Goal: Information Seeking & Learning: Find specific fact

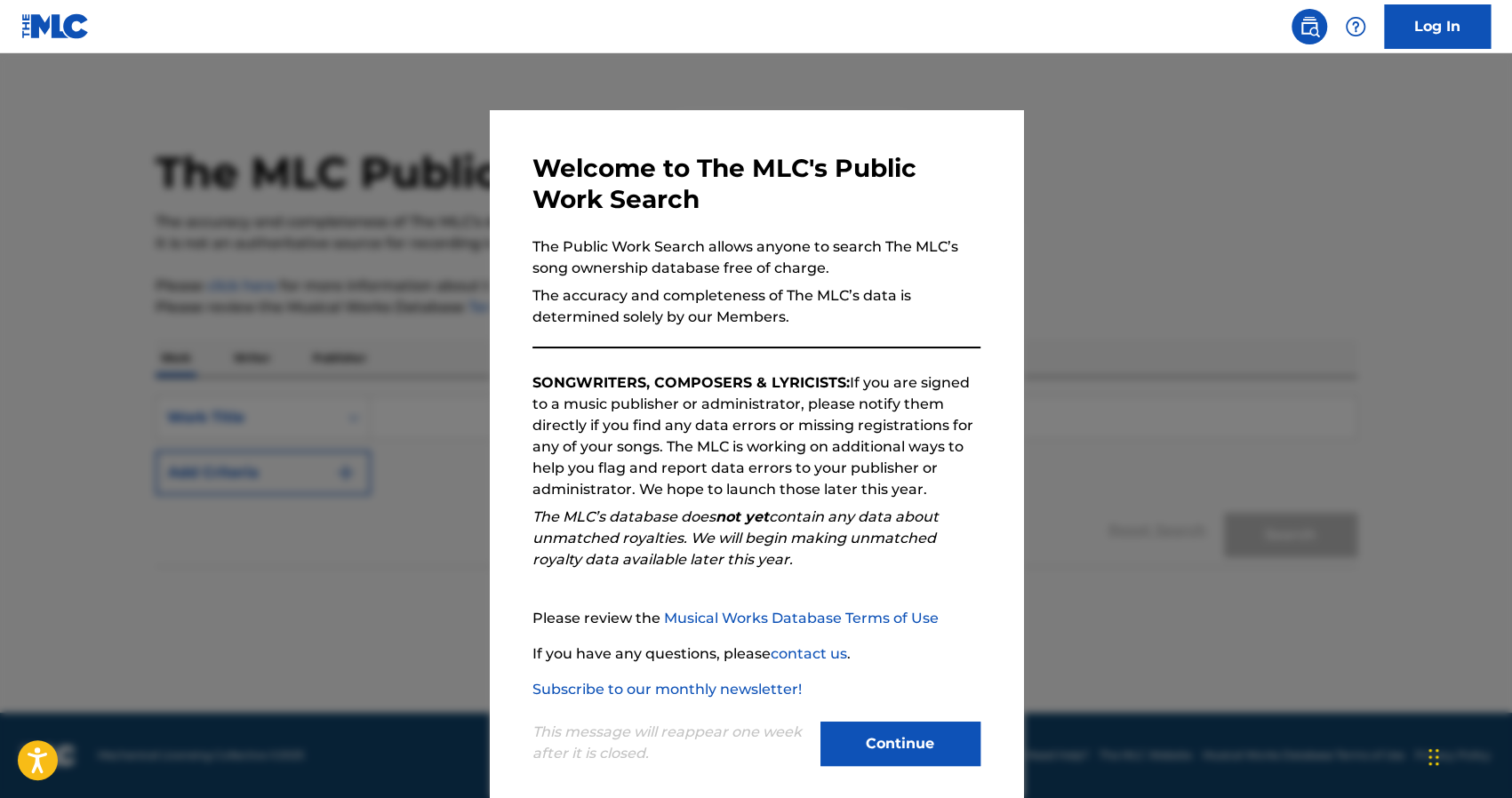
click at [879, 733] on button "Continue" at bounding box center [901, 743] width 160 height 44
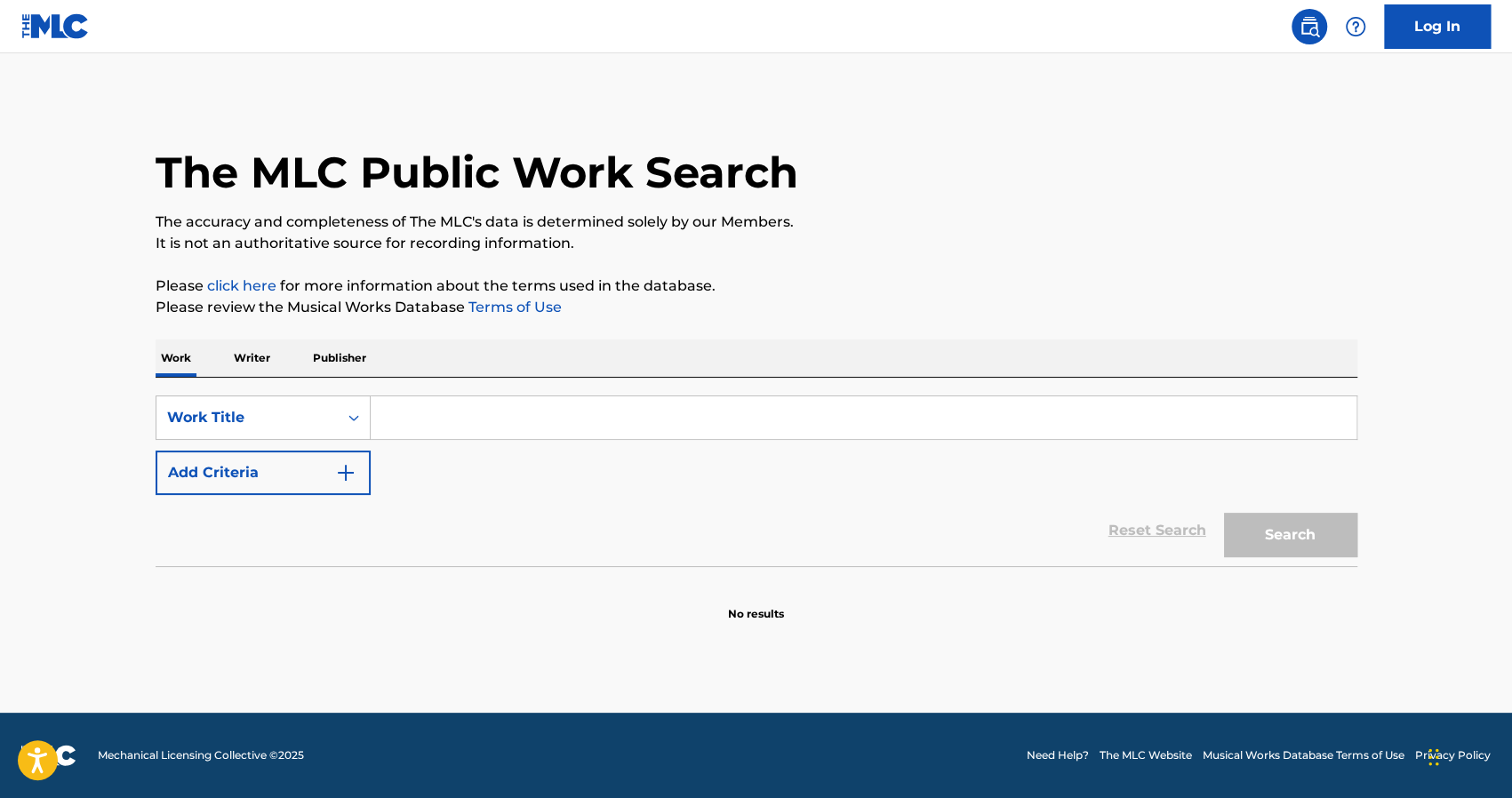
click at [400, 418] on input "Search Form" at bounding box center [863, 417] width 986 height 42
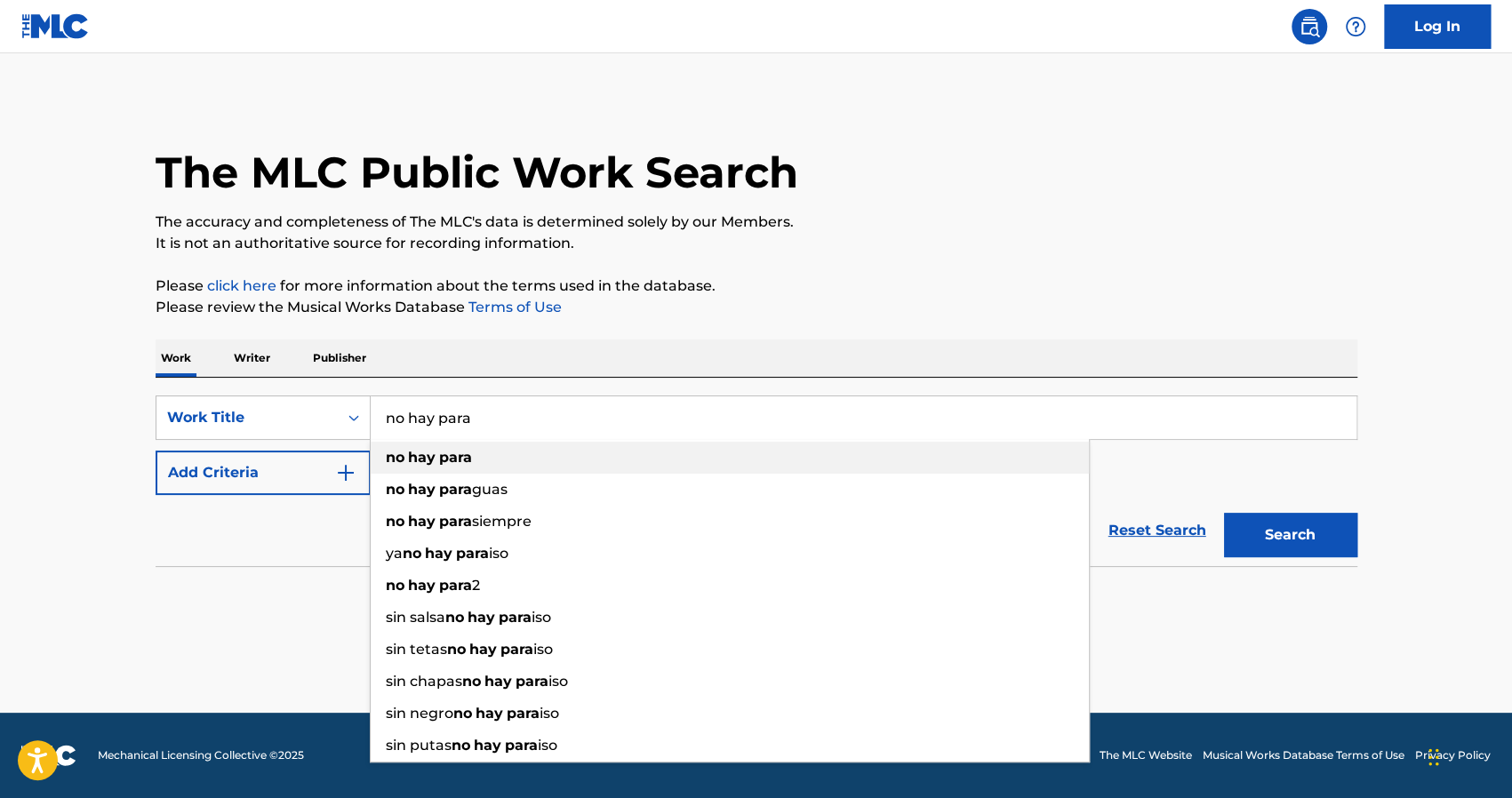
type input "no hay para"
click at [490, 461] on div "no hay para" at bounding box center [730, 458] width 718 height 32
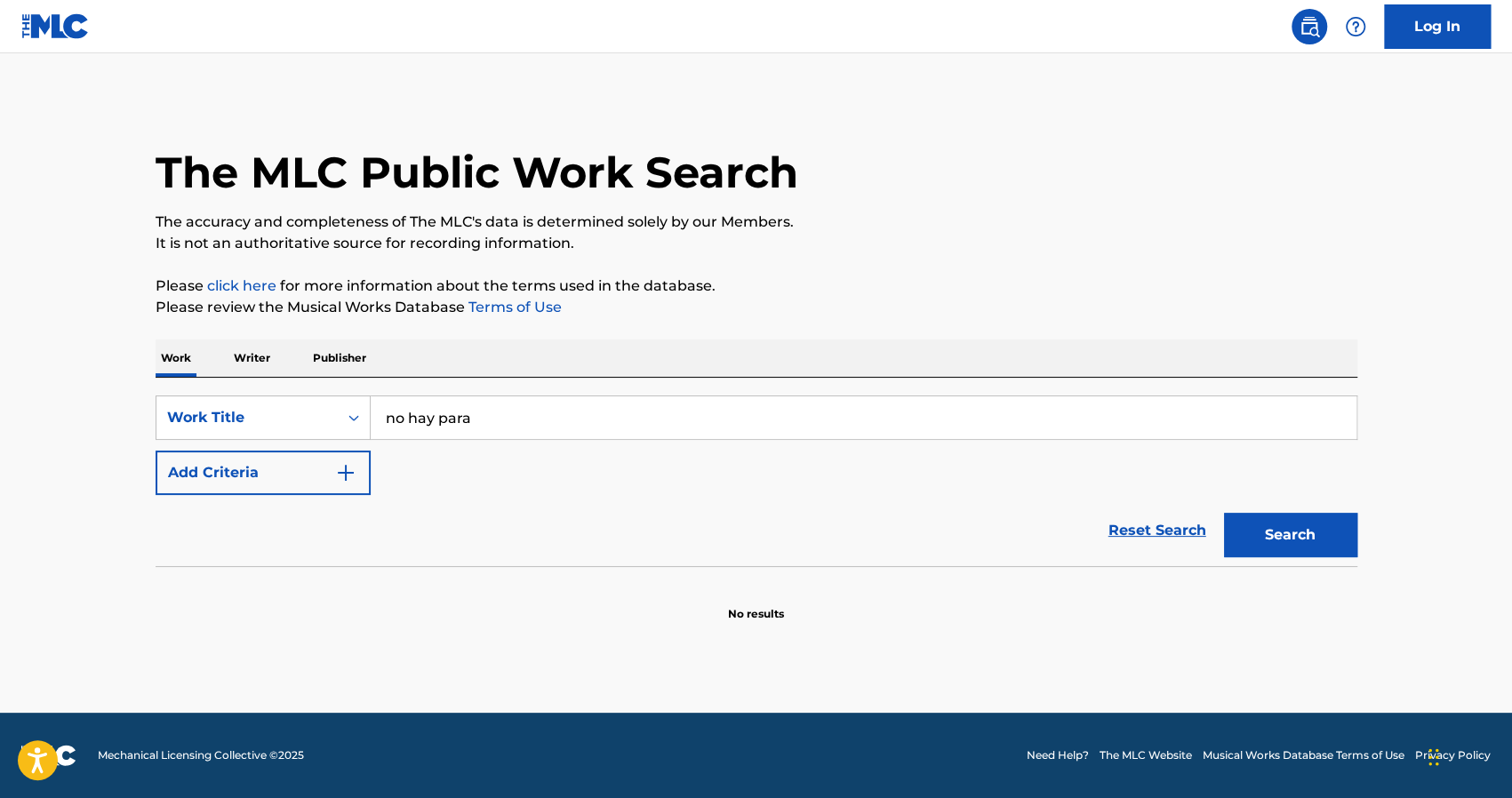
click at [1268, 530] on button "Search" at bounding box center [1291, 535] width 134 height 44
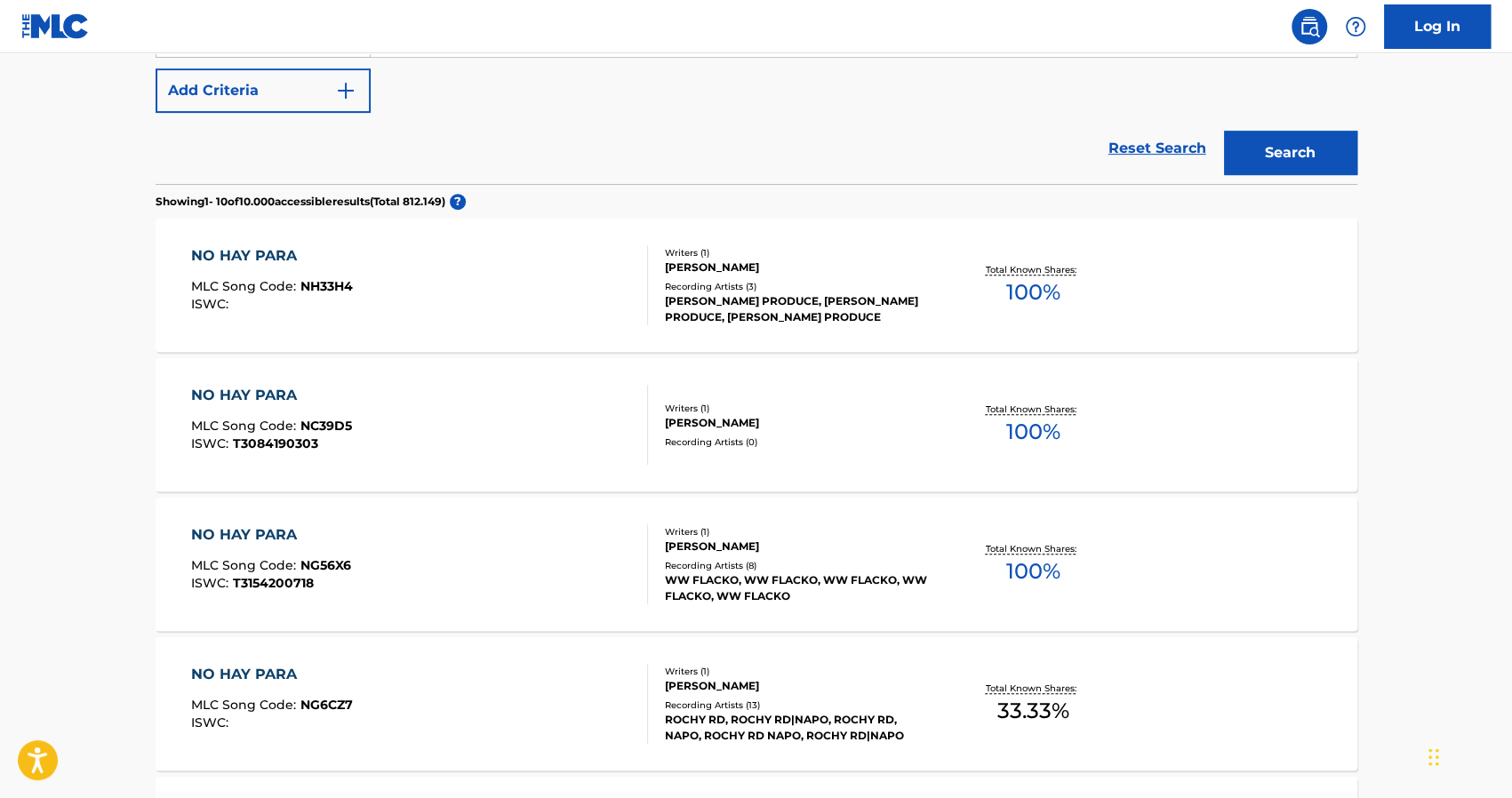
scroll to position [445, 0]
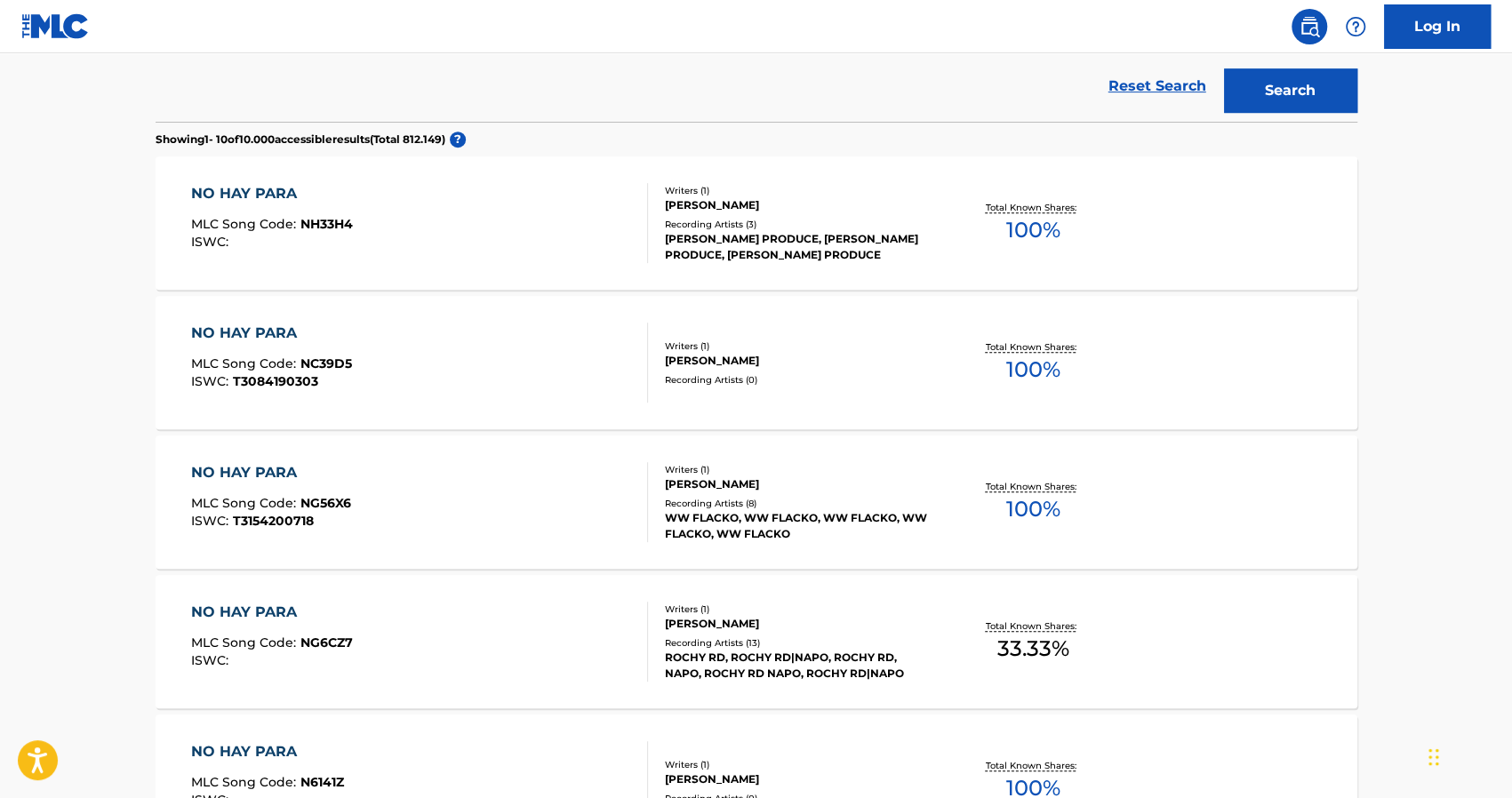
click at [592, 624] on div "NO HAY PARA MLC Song Code : NG6CZ7 ISWC :" at bounding box center [419, 641] width 457 height 80
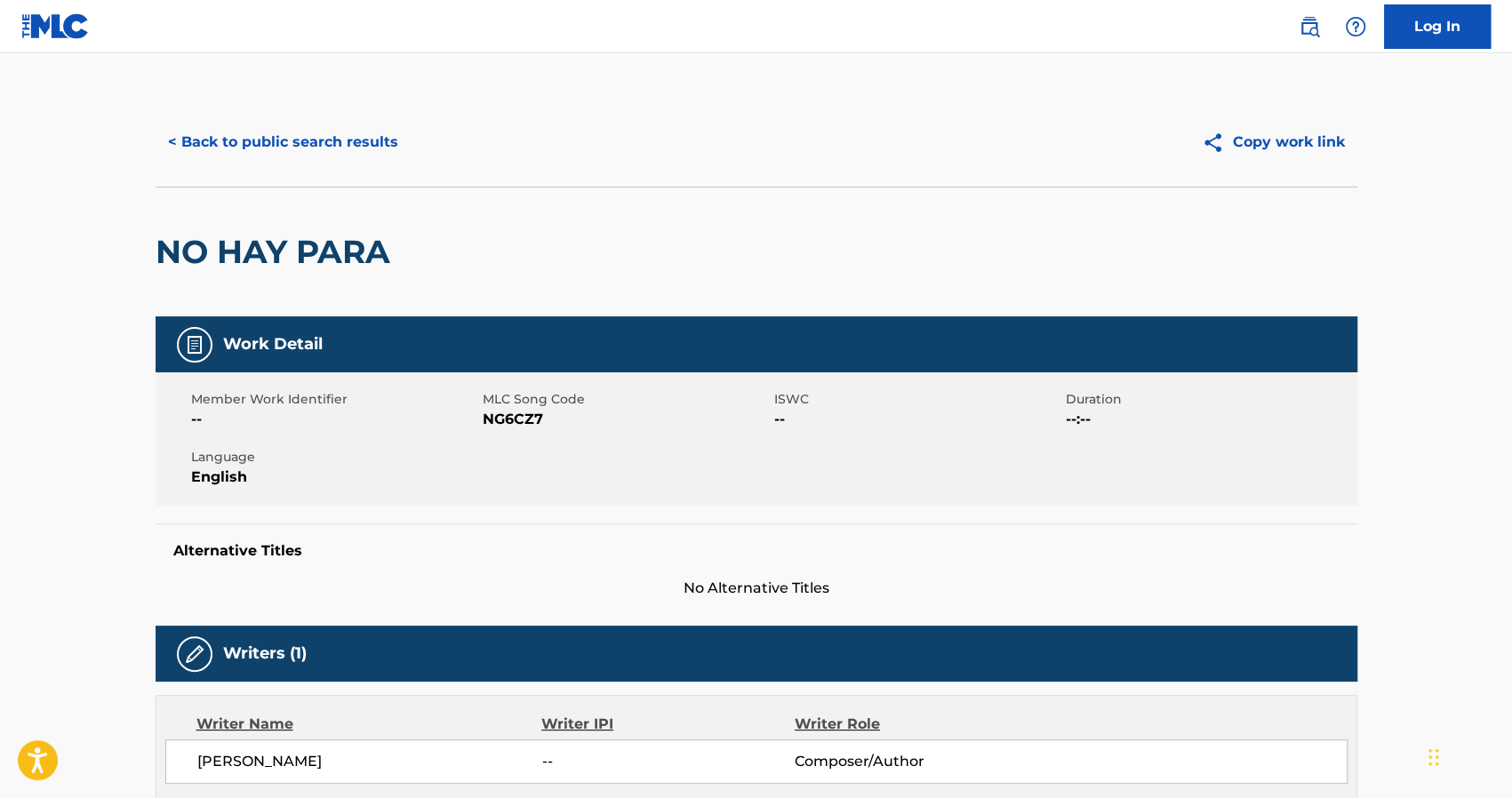
click at [175, 145] on button "< Back to public search results" at bounding box center [282, 142] width 255 height 44
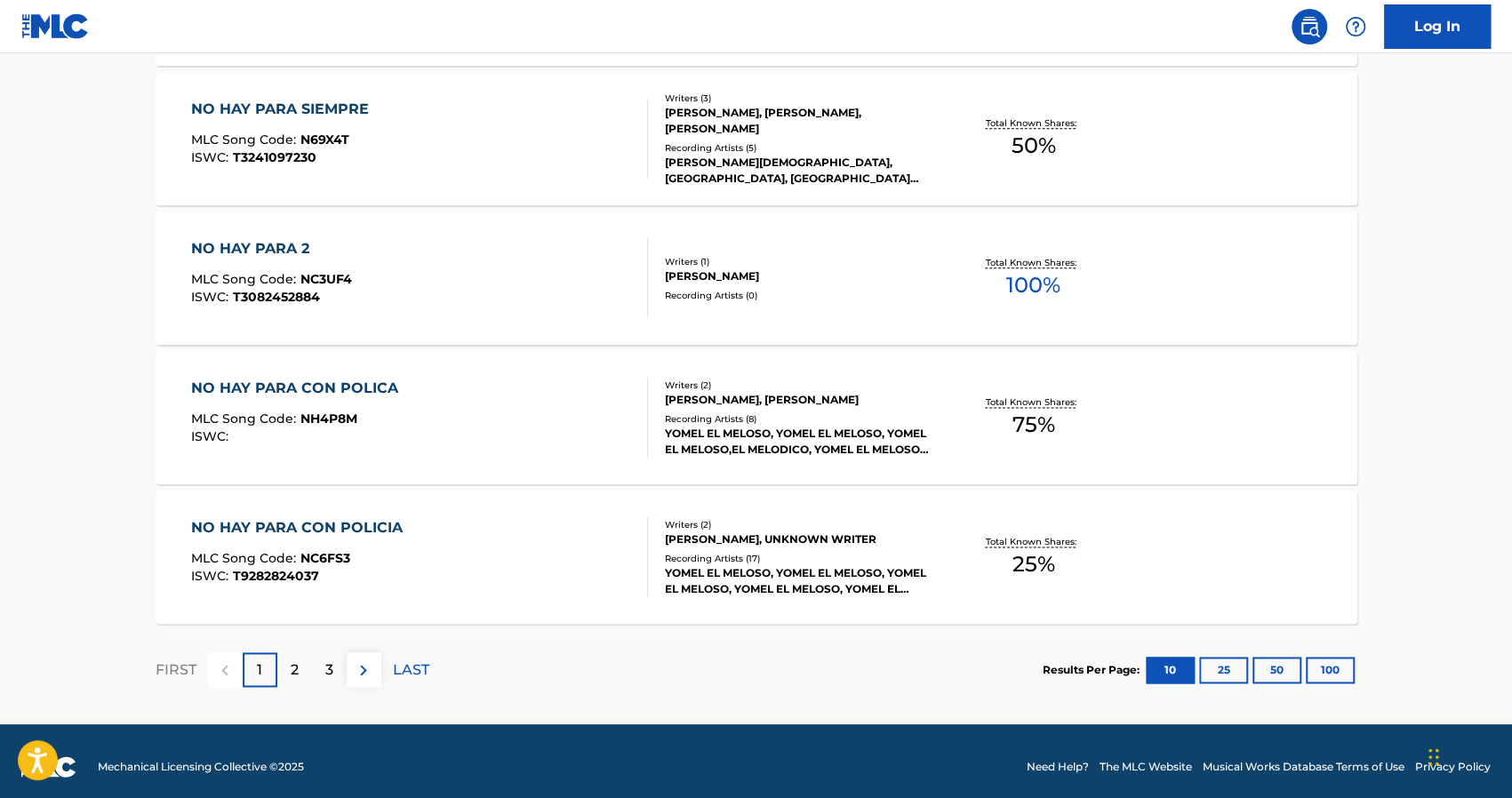
scroll to position [1377, 0]
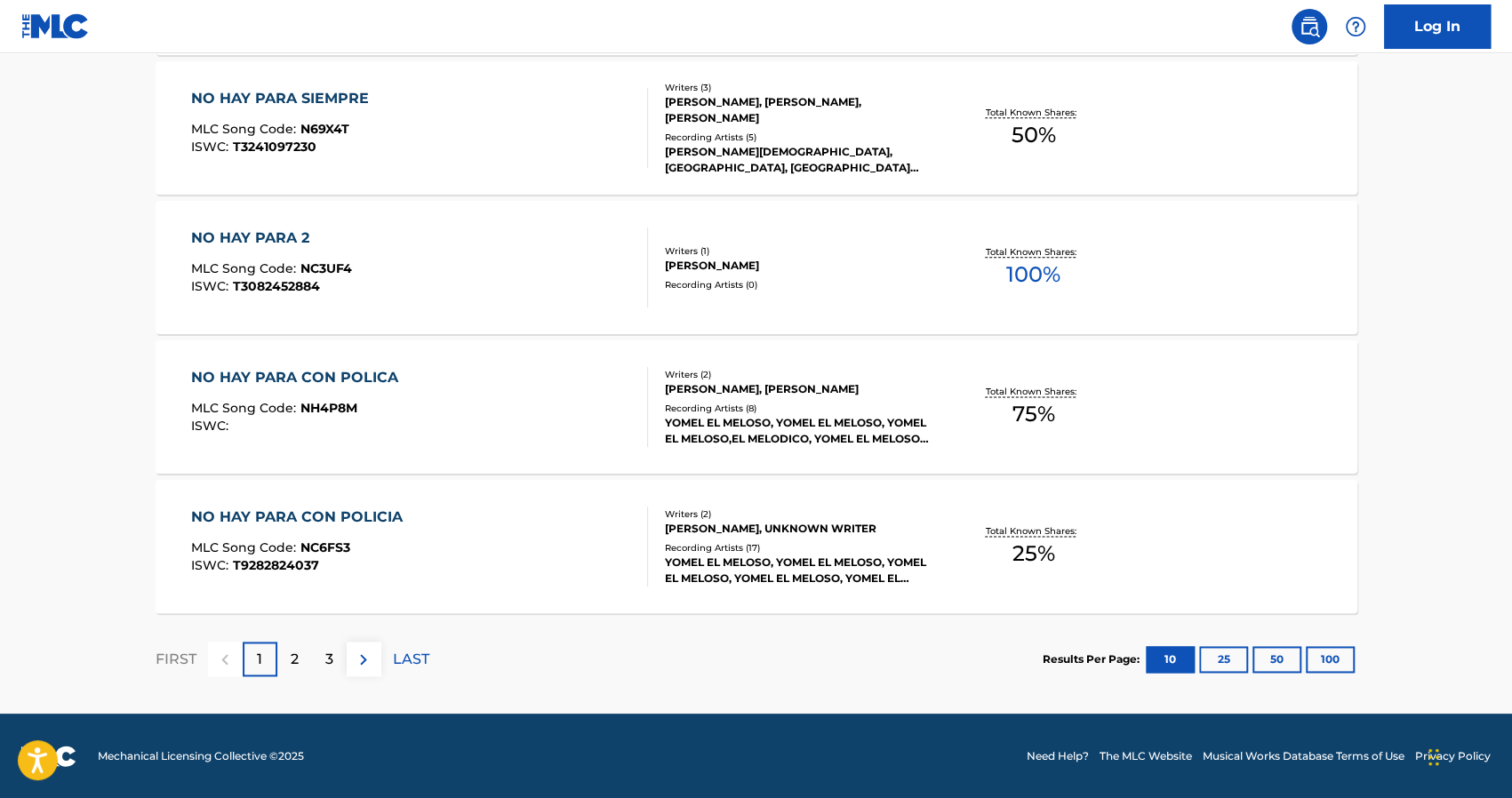
click at [1325, 653] on button "100" at bounding box center [1331, 659] width 49 height 26
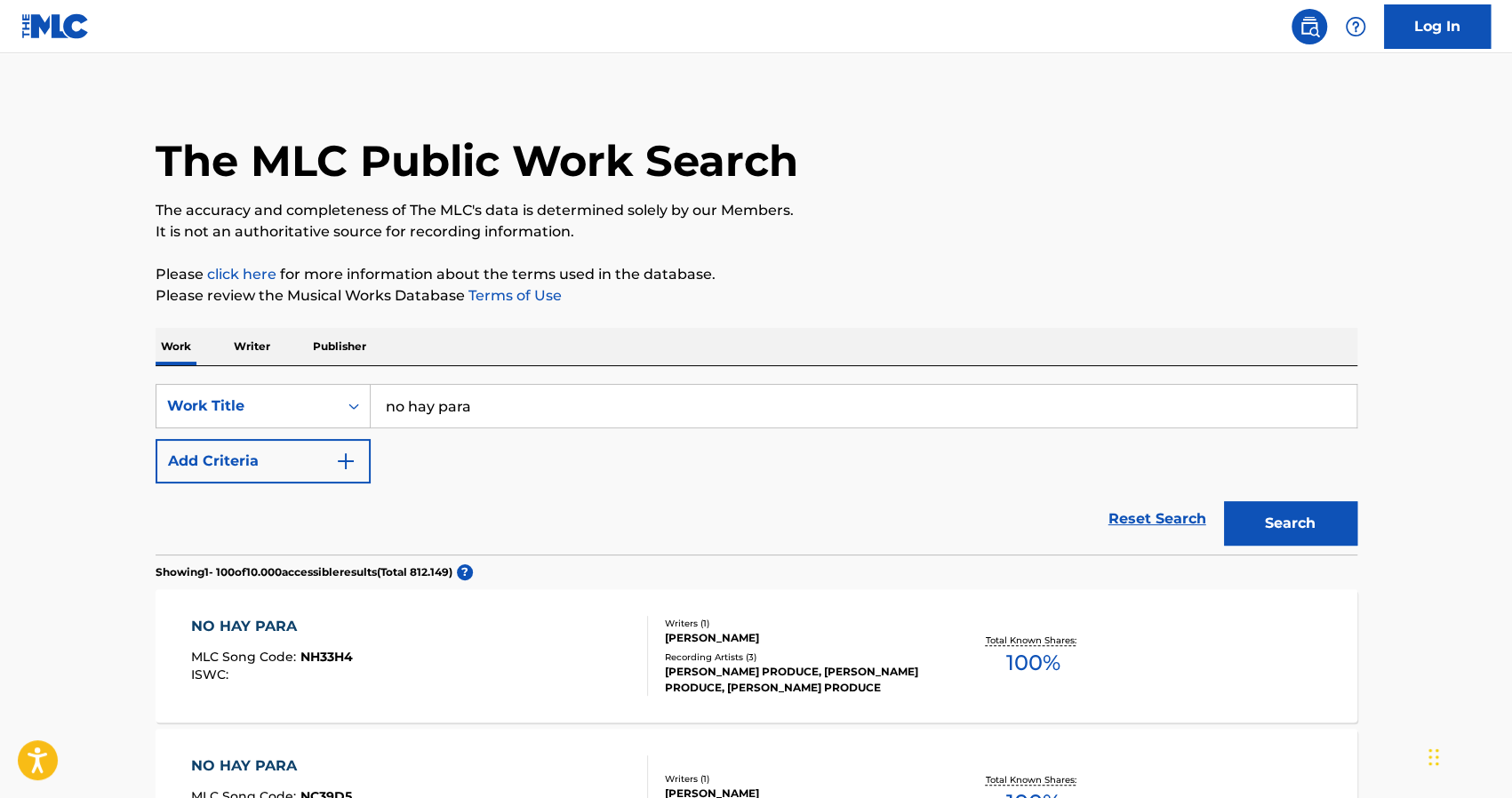
scroll to position [0, 0]
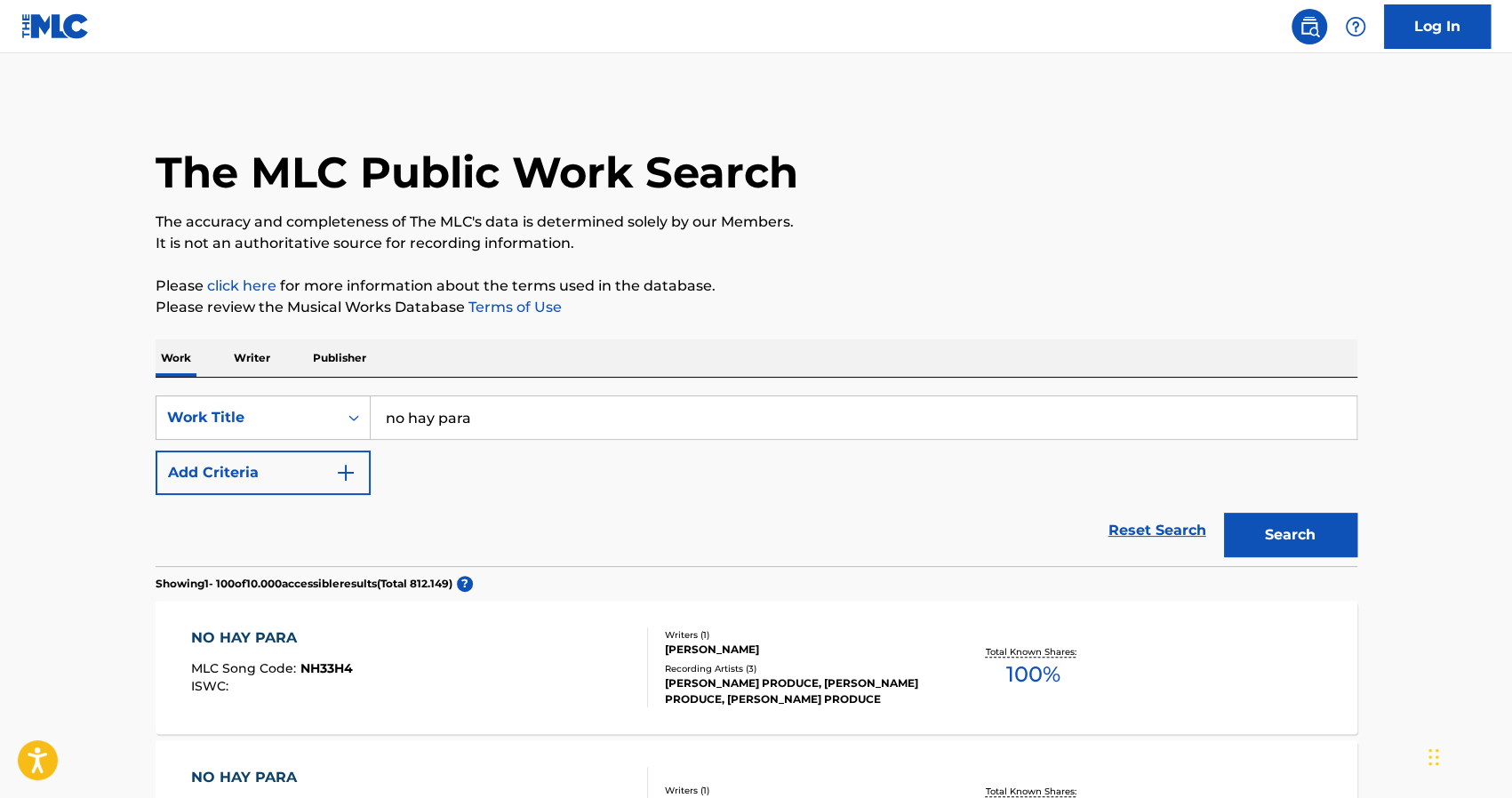
click at [237, 342] on p "Writer" at bounding box center [252, 358] width 47 height 38
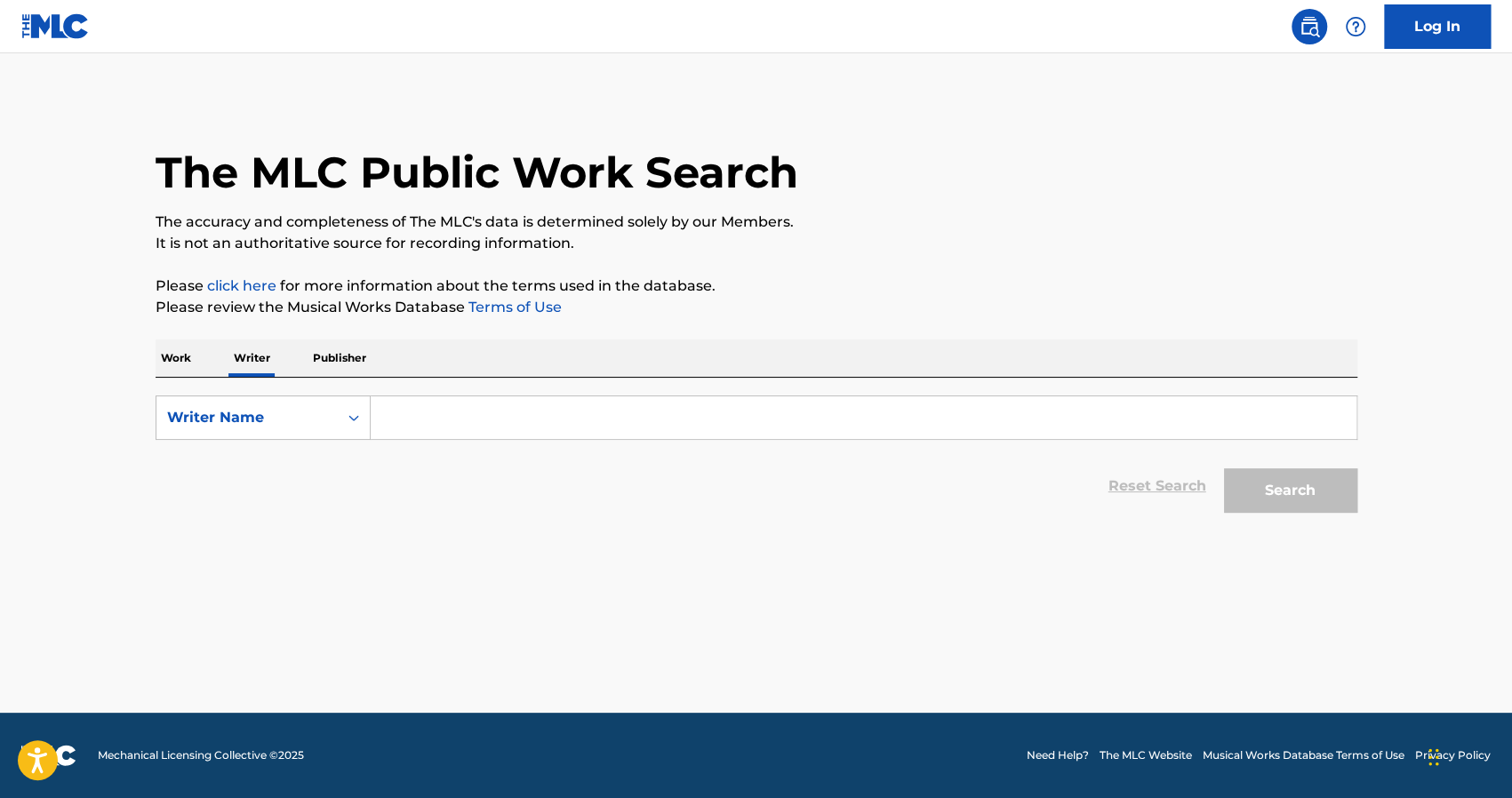
click at [469, 409] on input "Search Form" at bounding box center [863, 417] width 986 height 42
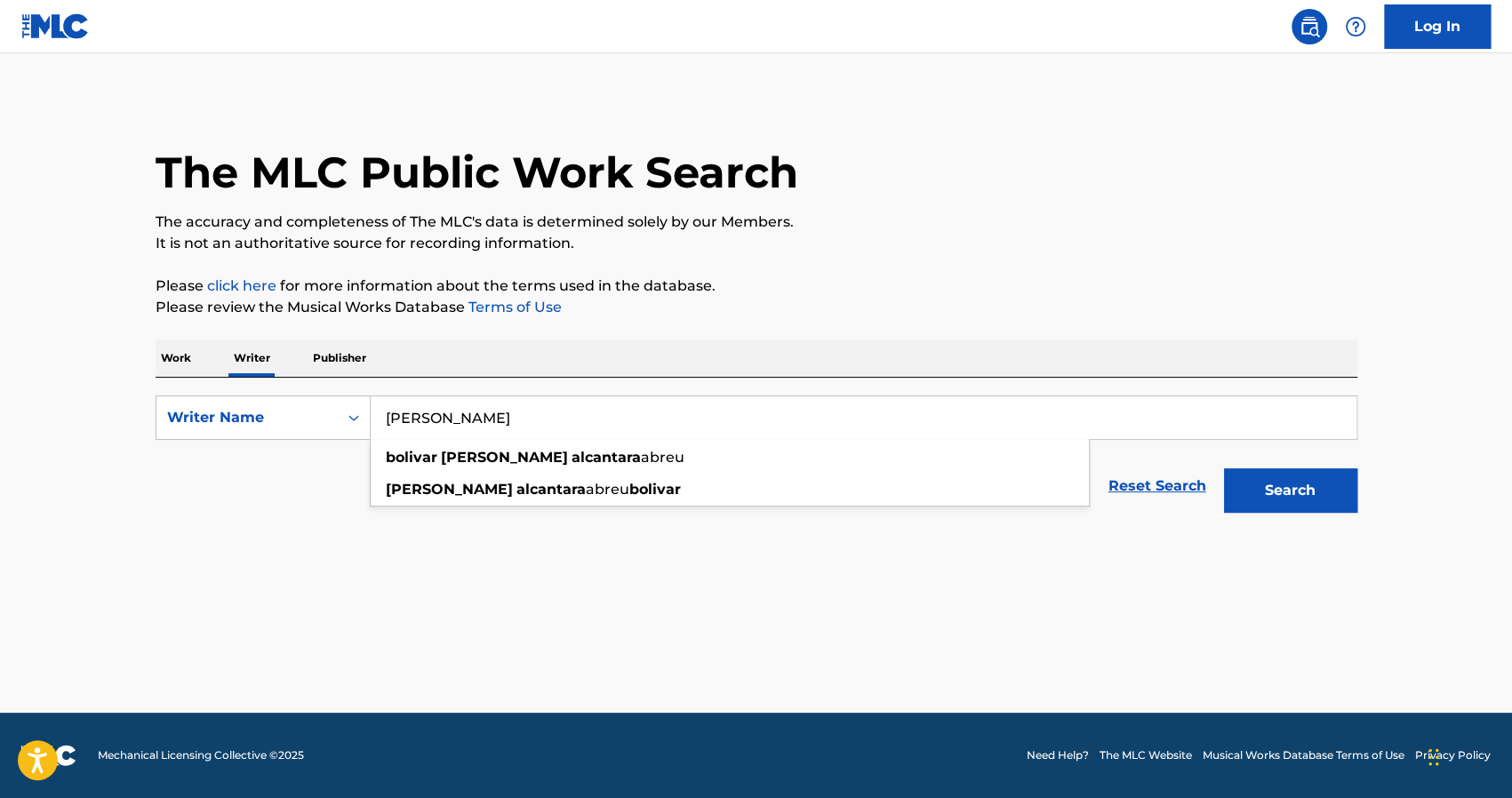
click at [1224, 468] on button "Search" at bounding box center [1291, 490] width 134 height 44
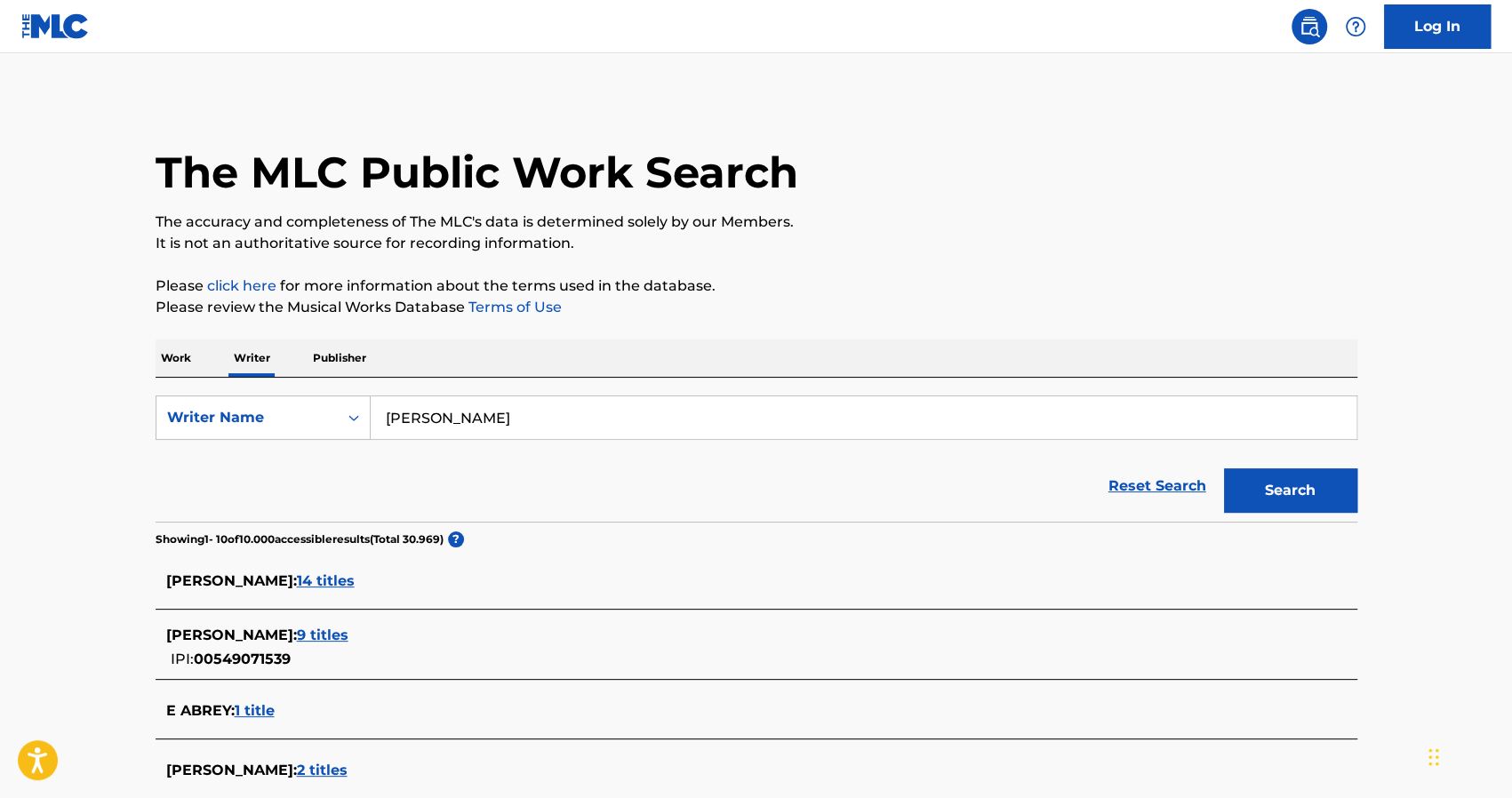
click at [612, 427] on input "[PERSON_NAME]" at bounding box center [863, 417] width 986 height 42
type input "[PERSON_NAME]"
click at [1224, 468] on button "Search" at bounding box center [1291, 490] width 134 height 44
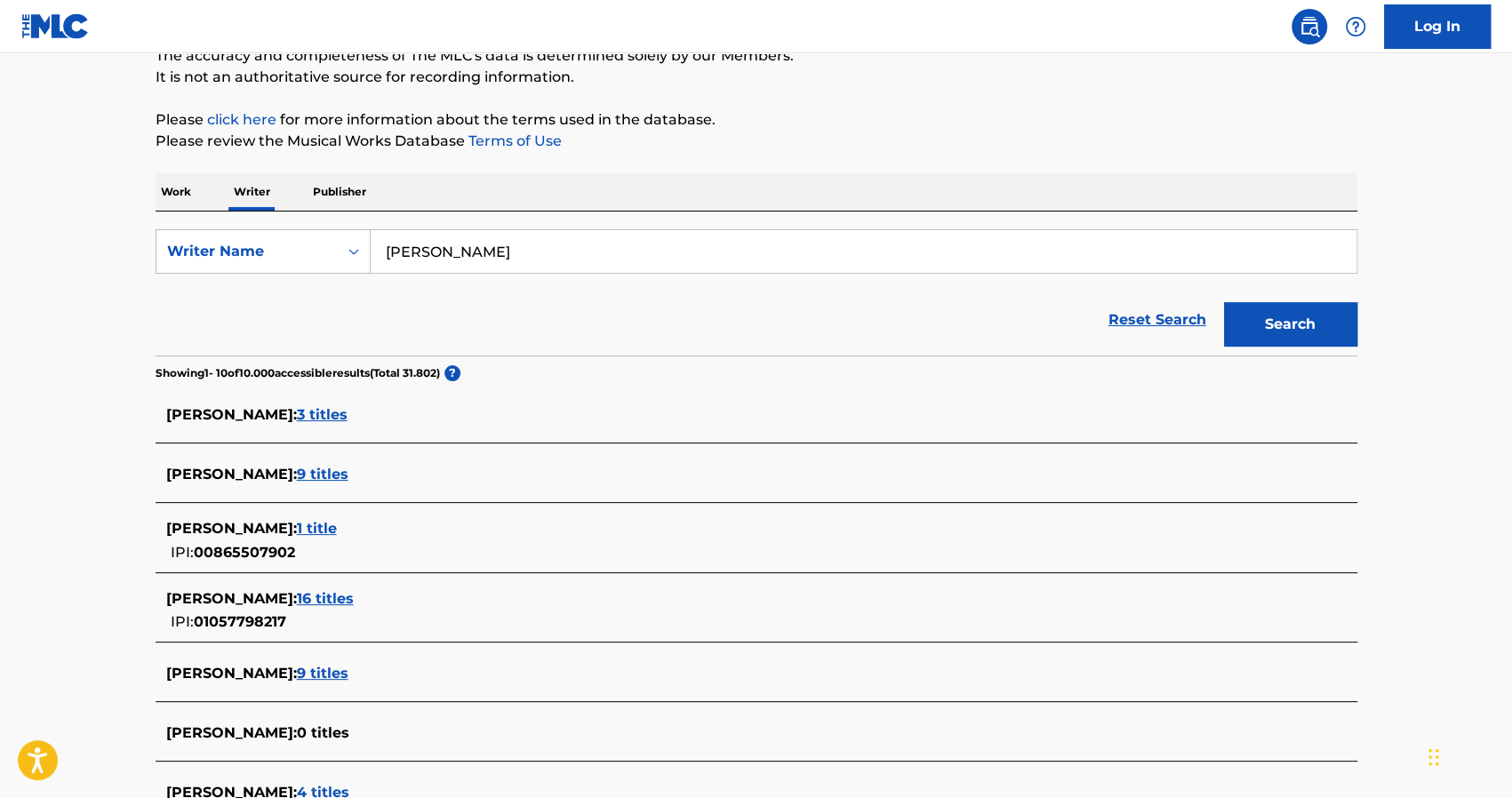
scroll to position [178, 0]
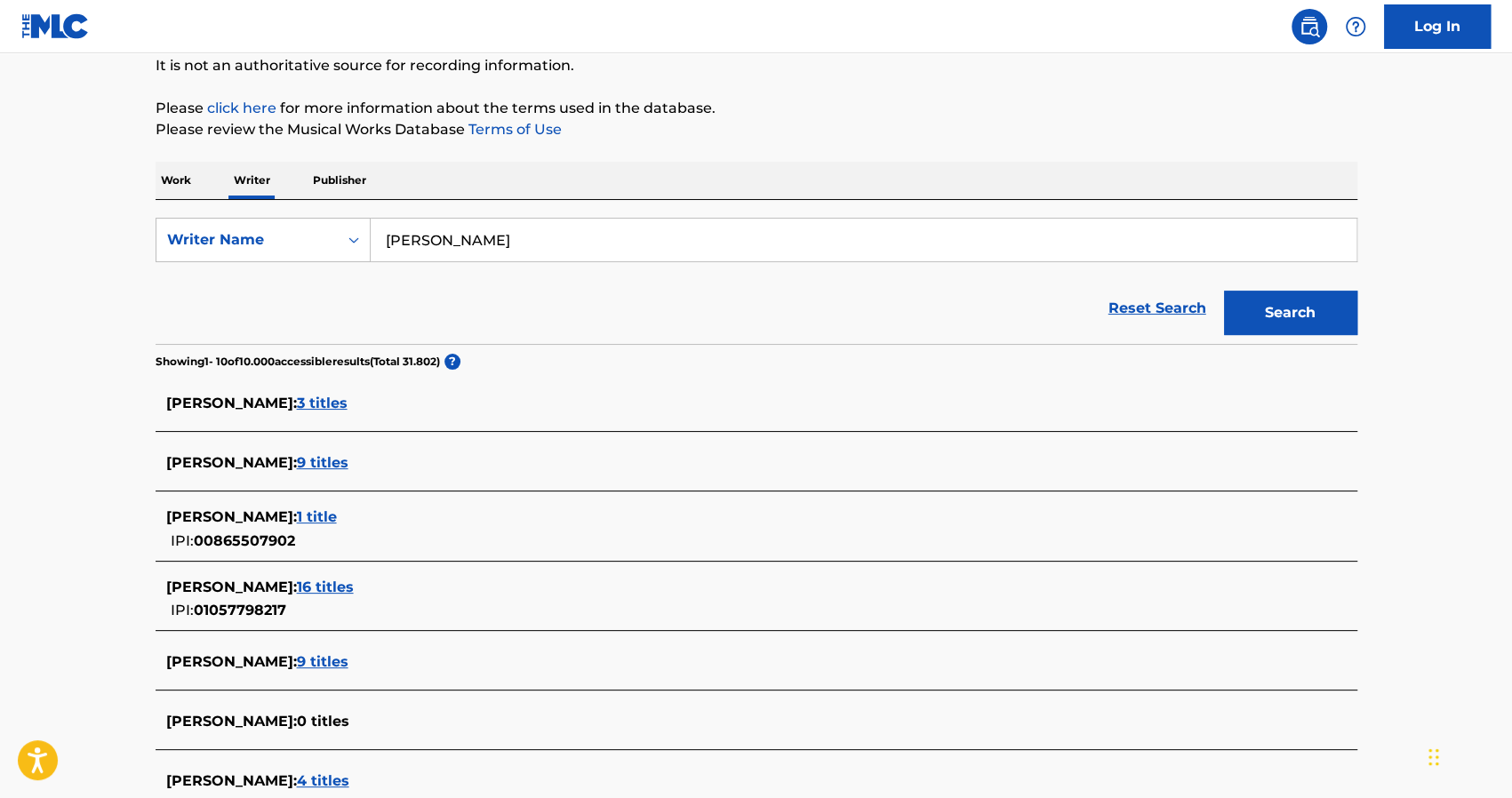
click at [272, 584] on span "[PERSON_NAME] :" at bounding box center [231, 587] width 131 height 17
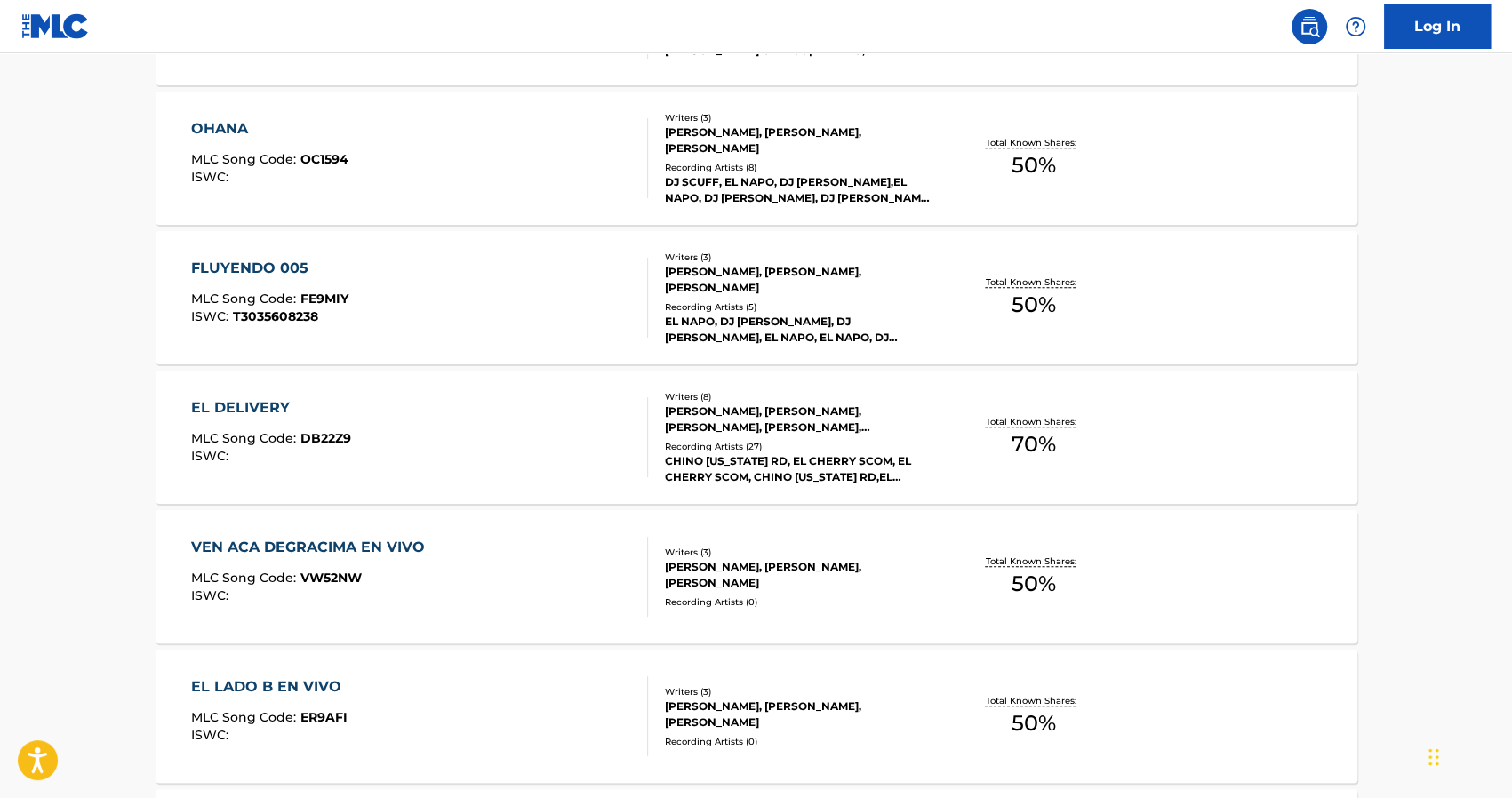
scroll to position [800, 0]
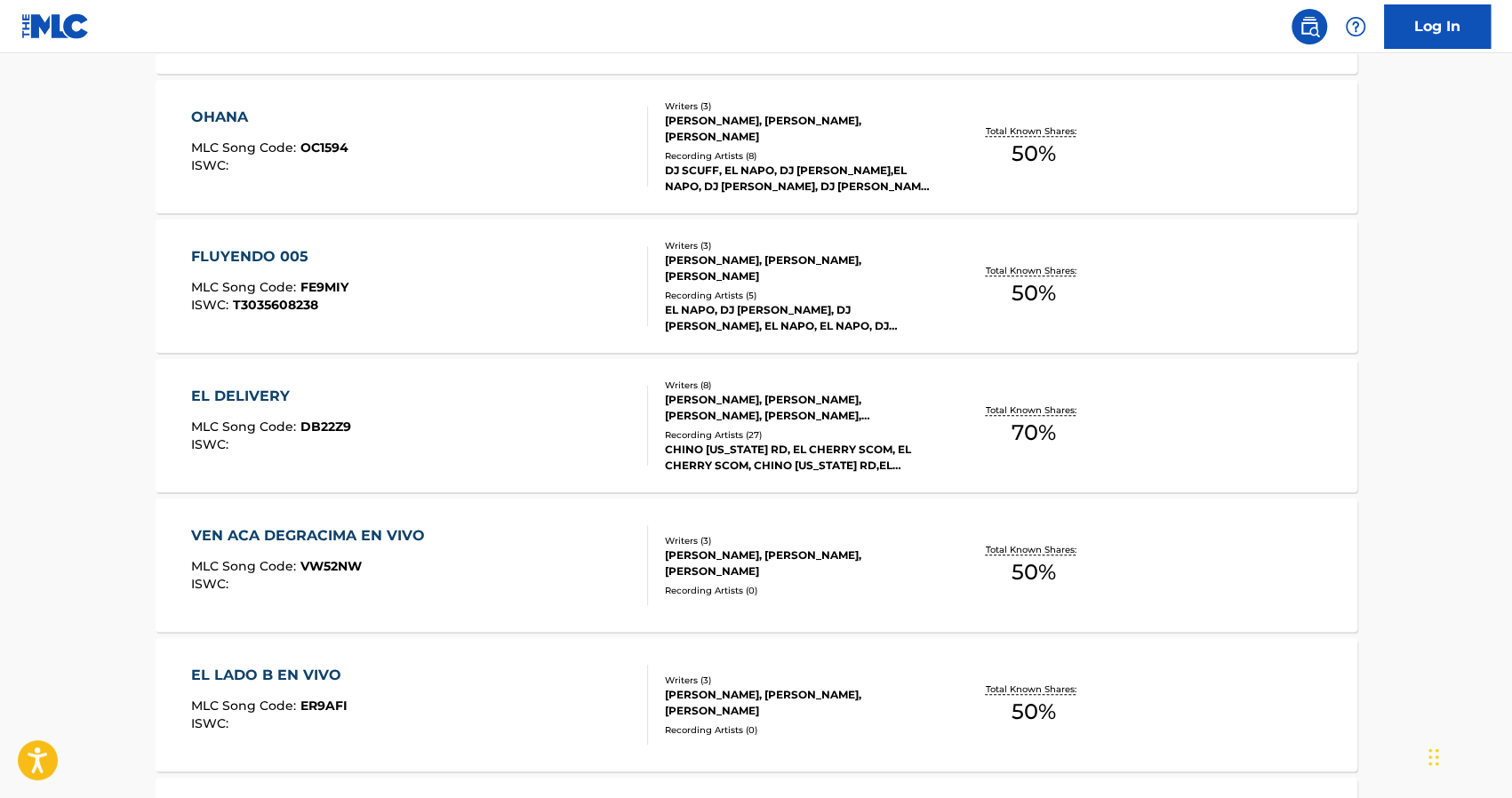
click at [835, 550] on div "[PERSON_NAME], [PERSON_NAME], [PERSON_NAME]" at bounding box center [799, 563] width 269 height 32
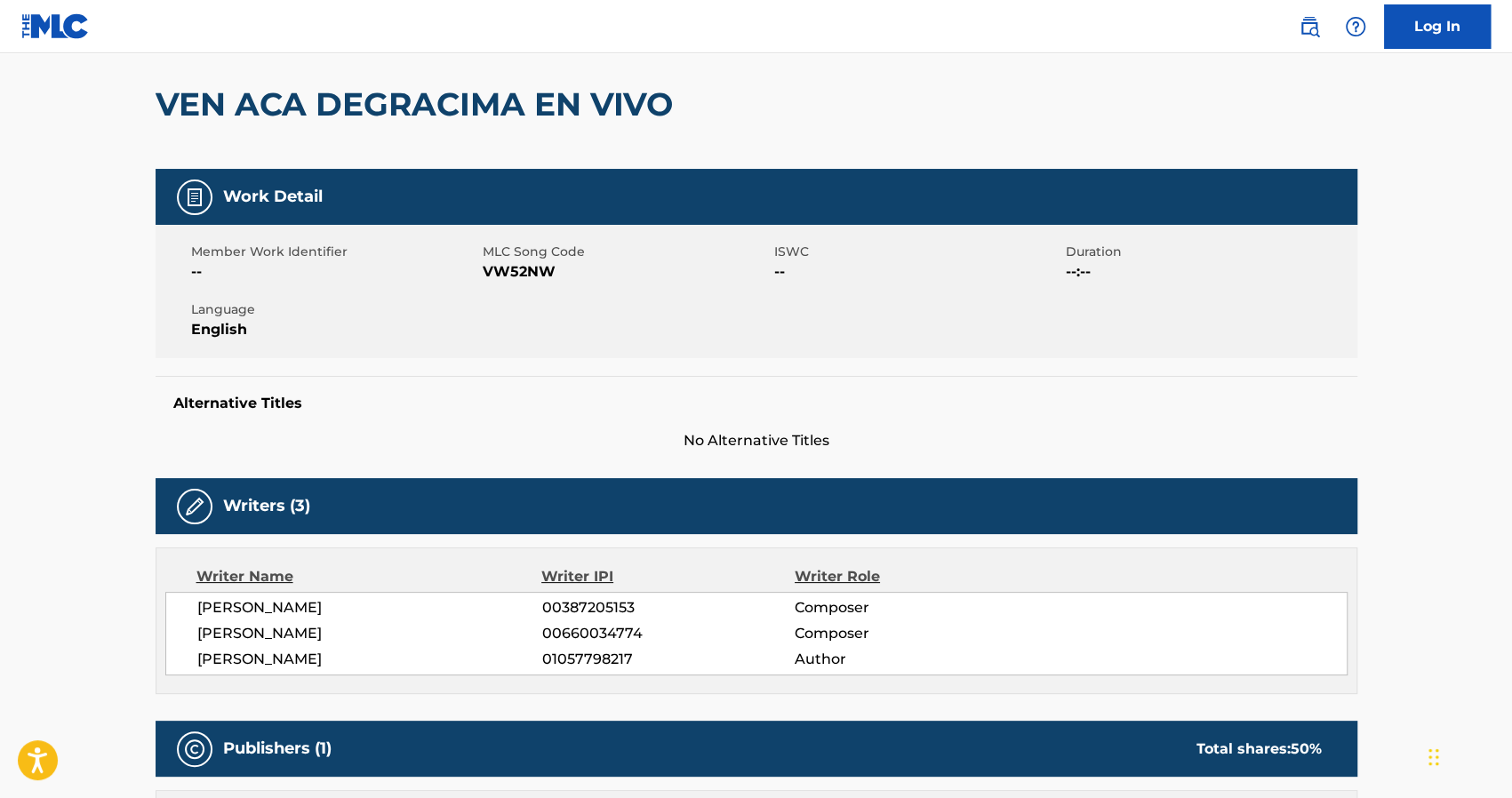
scroll to position [148, 0]
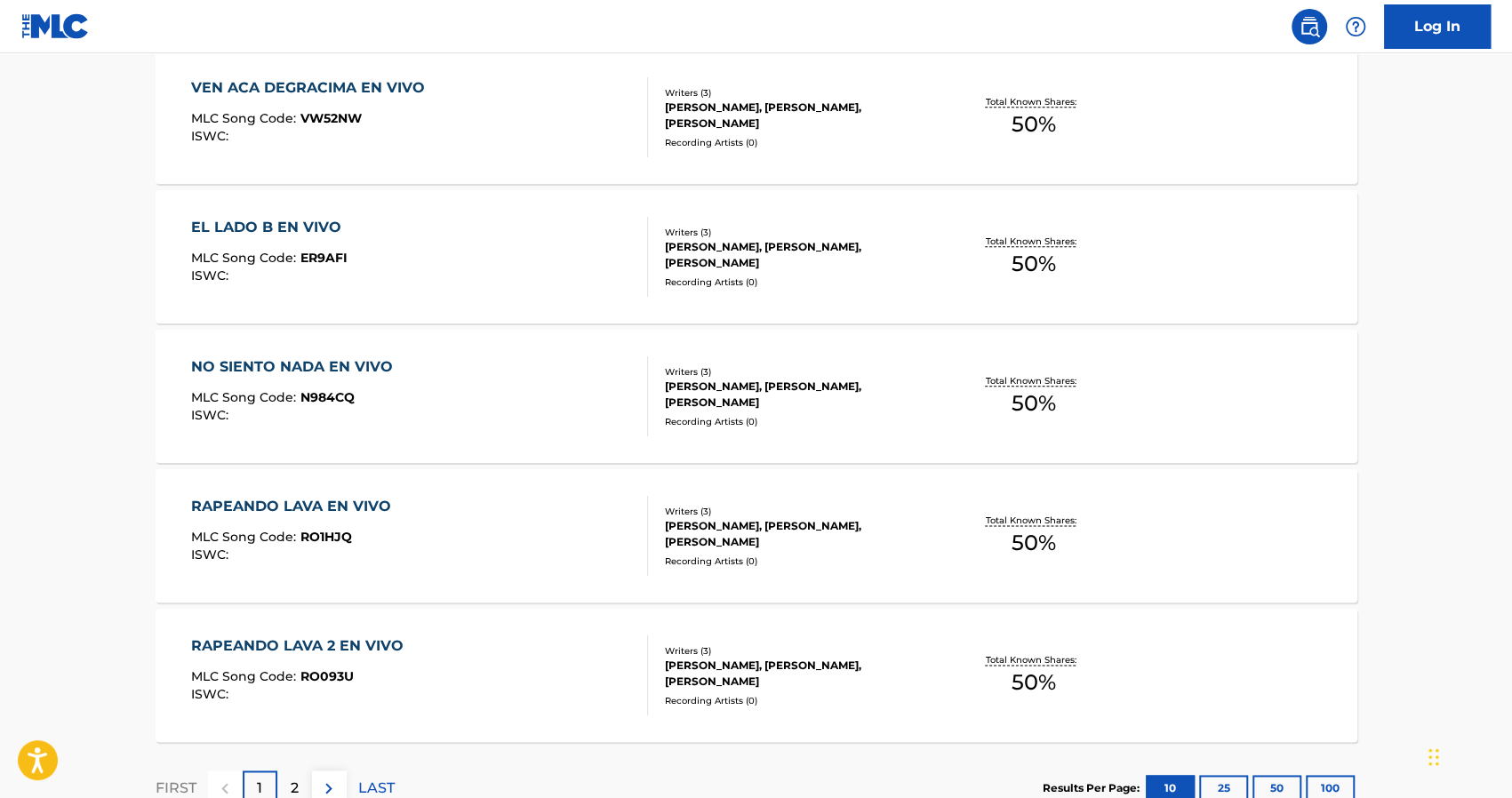
scroll to position [1377, 0]
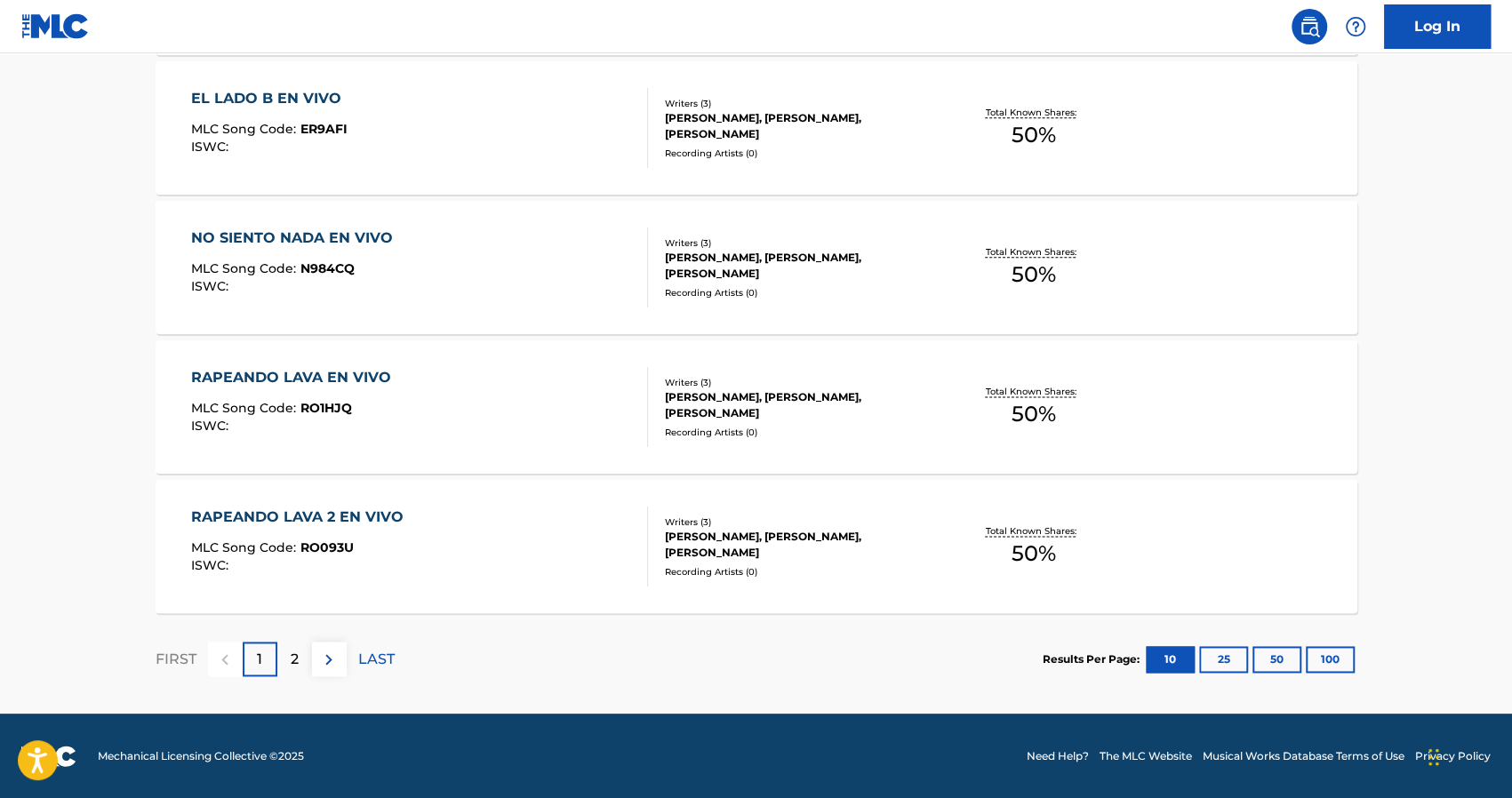
click at [286, 649] on div "2" at bounding box center [294, 659] width 35 height 35
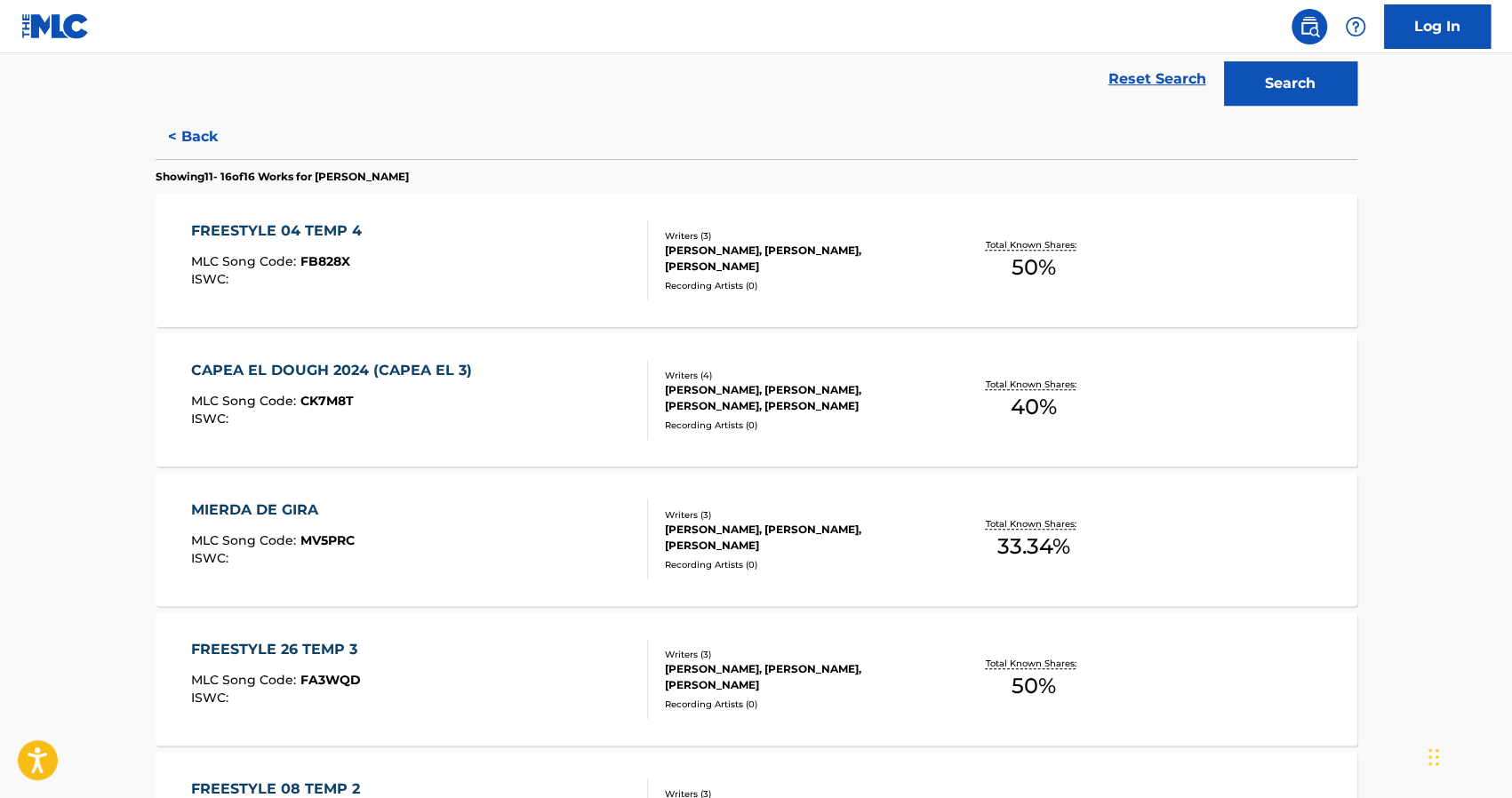
scroll to position [445, 0]
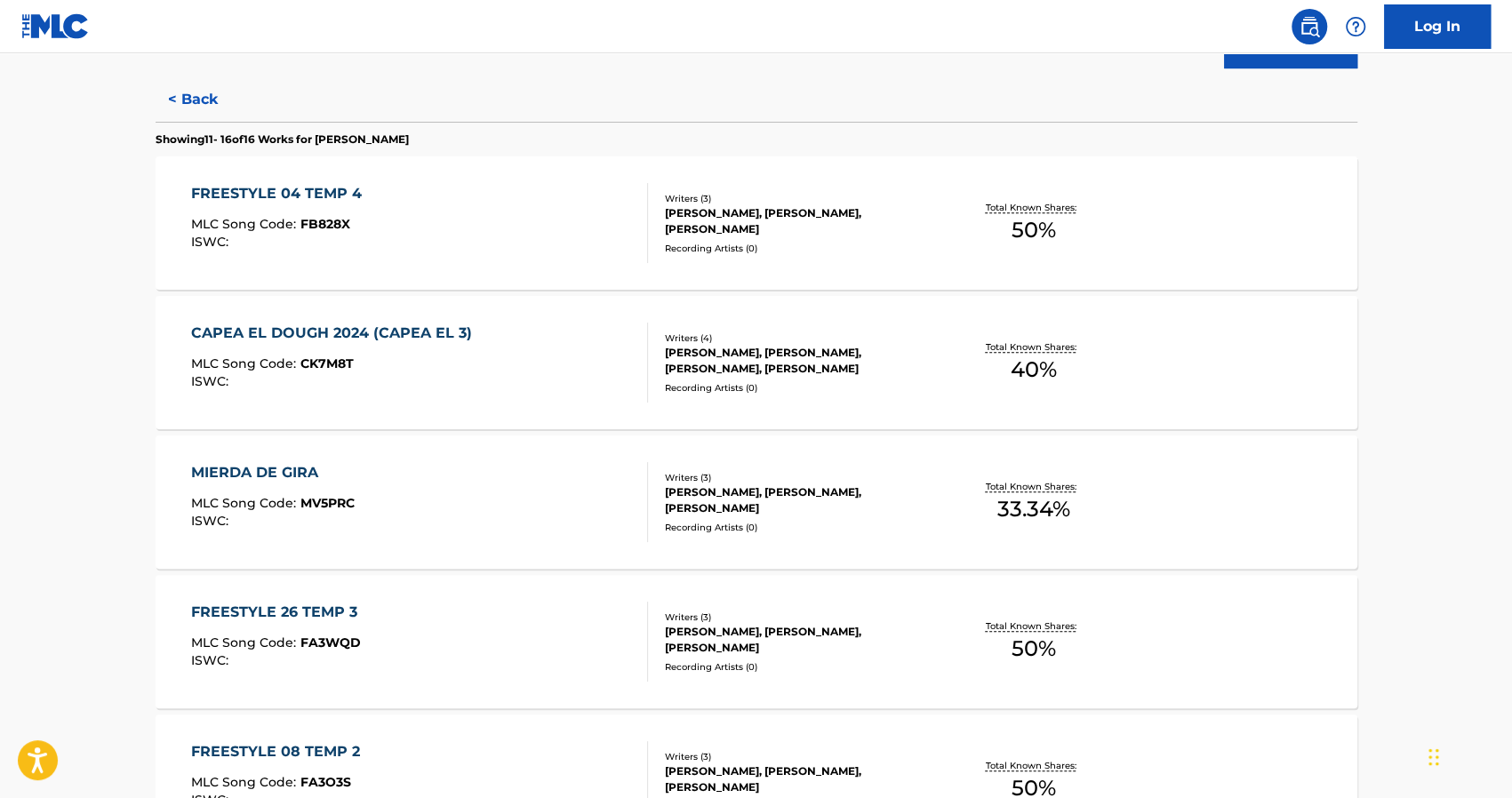
click at [743, 488] on div "[PERSON_NAME], [PERSON_NAME], [PERSON_NAME]" at bounding box center [799, 500] width 269 height 32
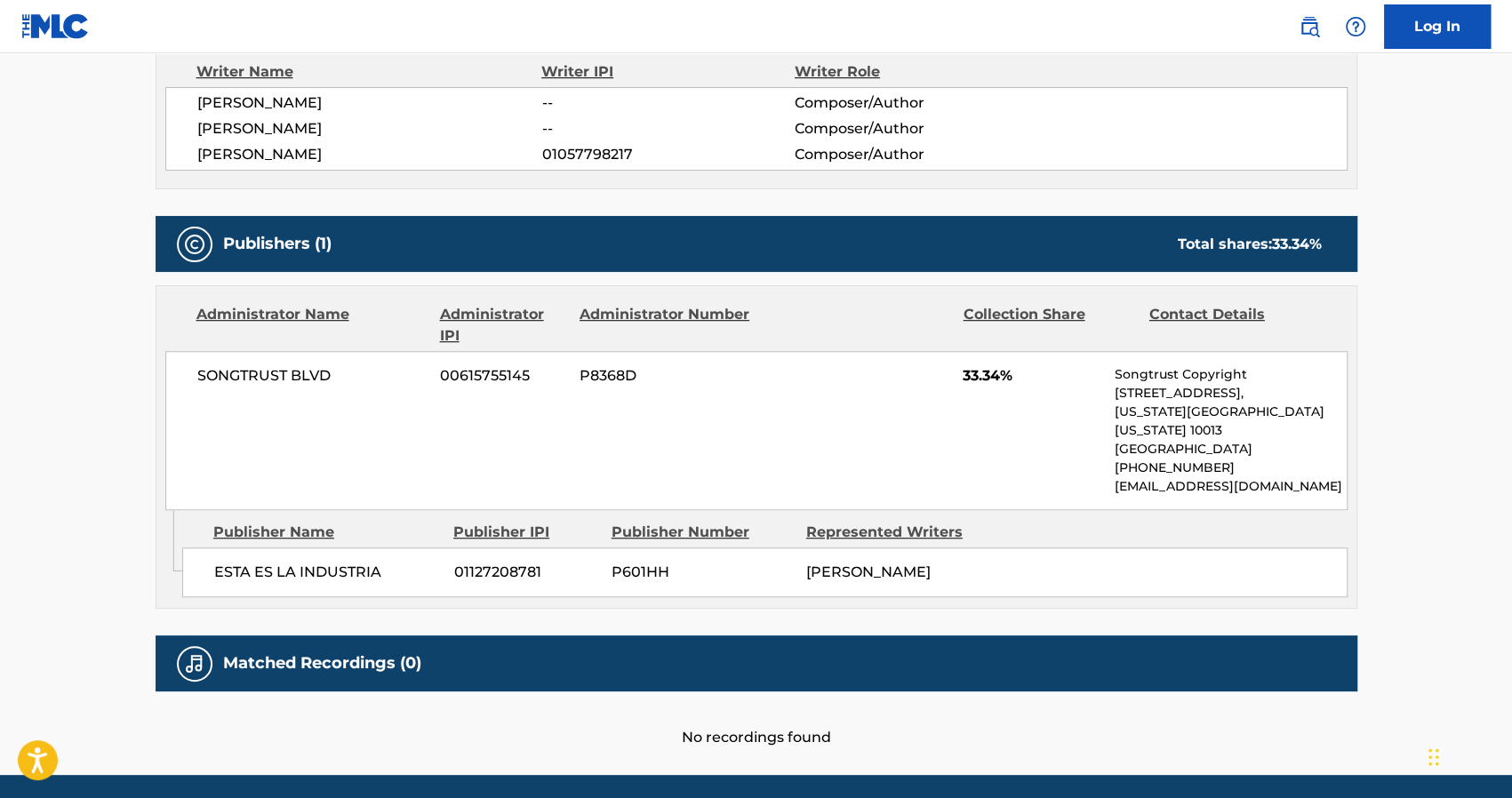
scroll to position [710, 0]
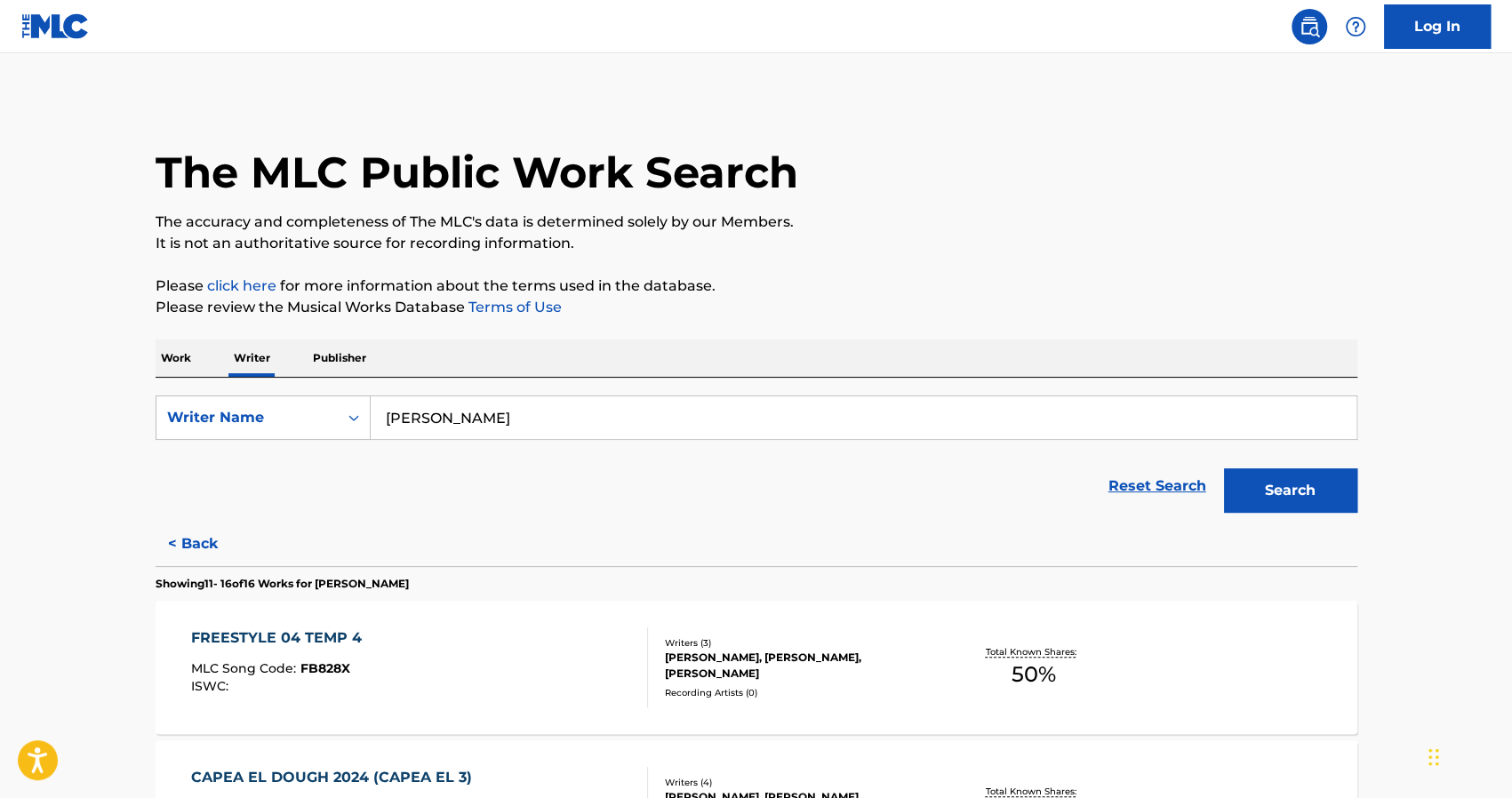
click at [804, 290] on p "Please click here for more information about the terms used in the database." at bounding box center [756, 286] width 1202 height 22
click at [187, 354] on p "Work" at bounding box center [175, 358] width 40 height 38
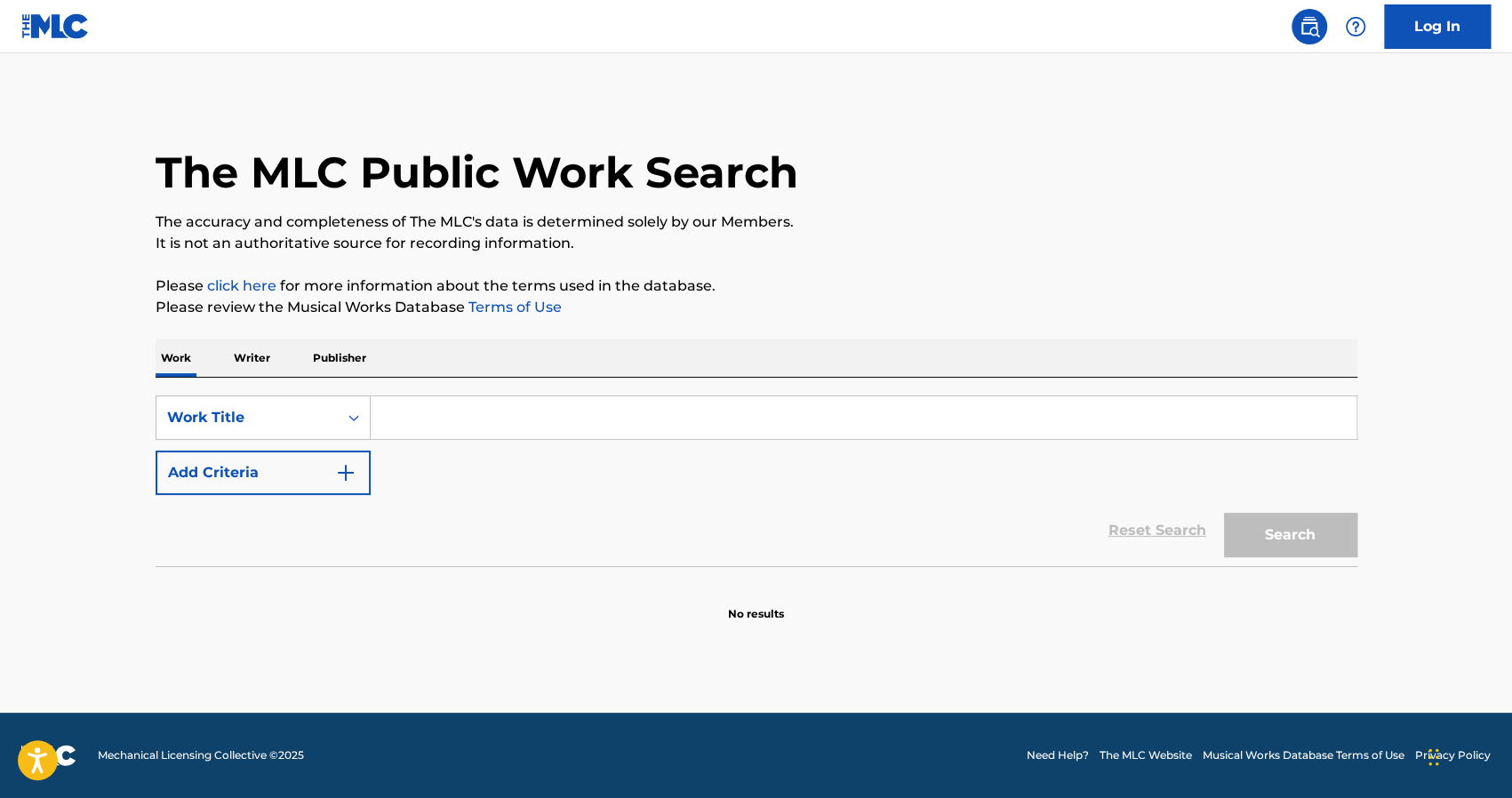
click at [403, 416] on input "Search Form" at bounding box center [863, 417] width 986 height 42
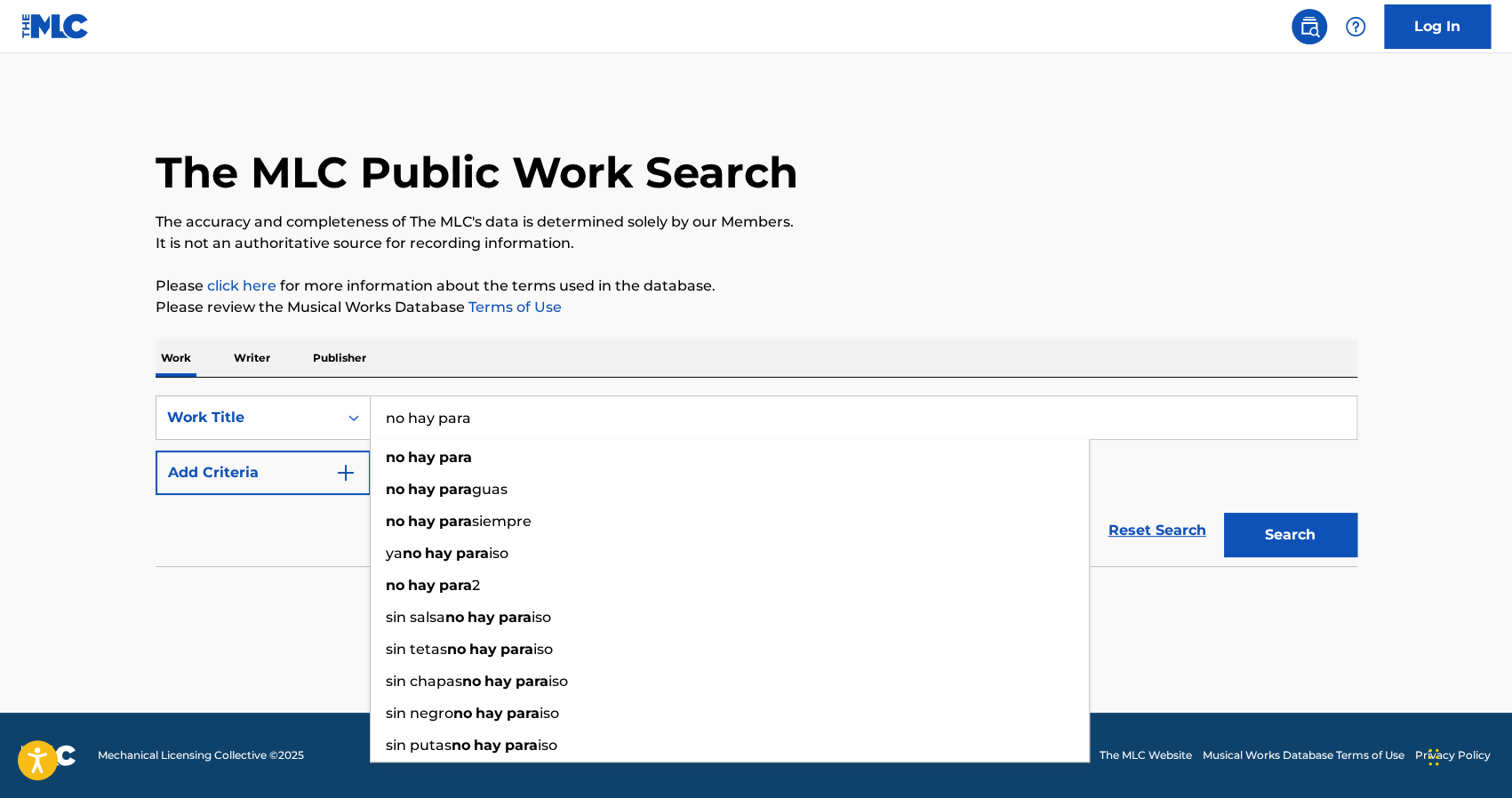
type input "no hay para"
click at [325, 481] on button "Add Criteria" at bounding box center [262, 472] width 215 height 44
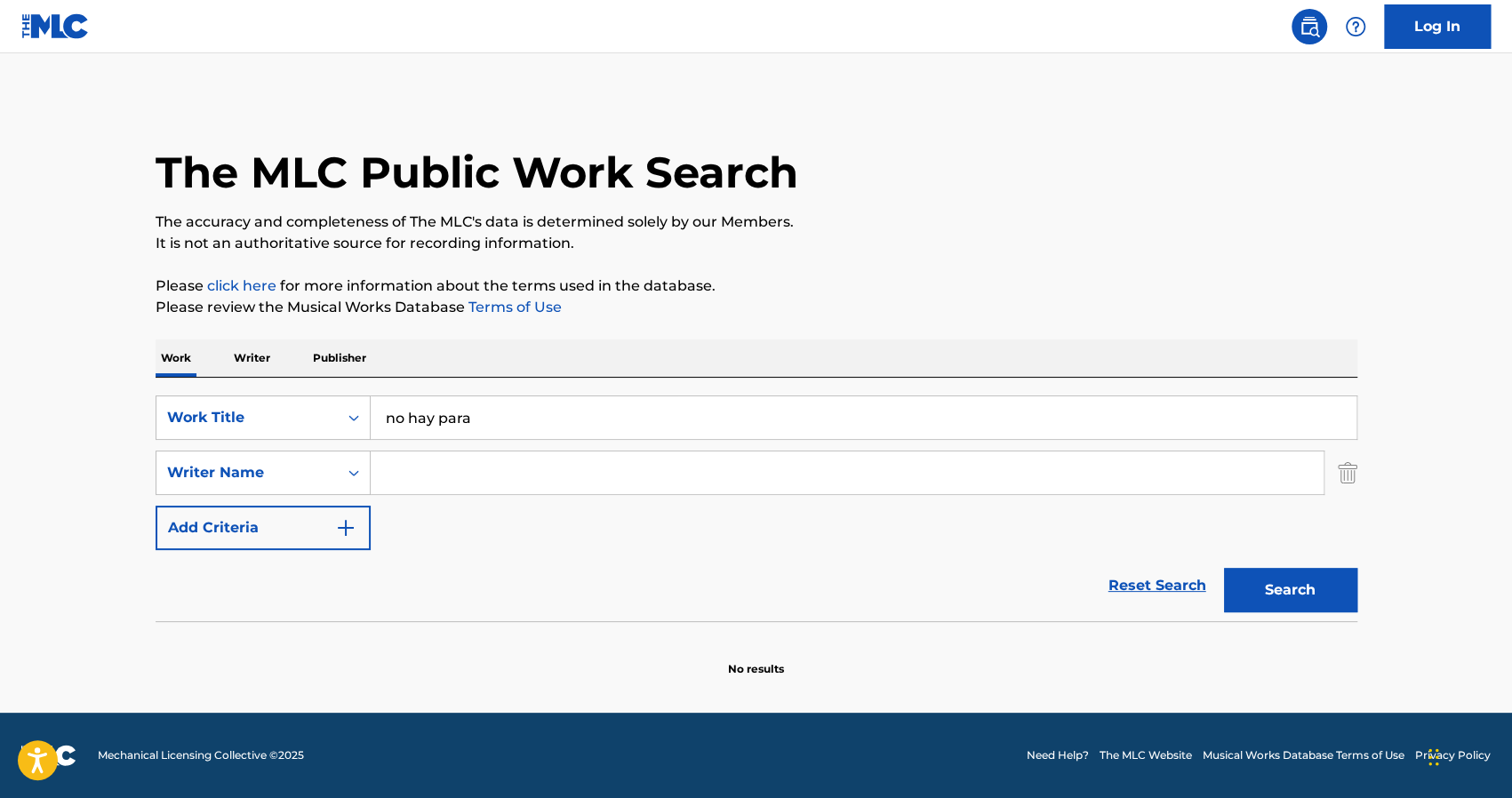
click at [477, 470] on input "Search Form" at bounding box center [847, 472] width 953 height 42
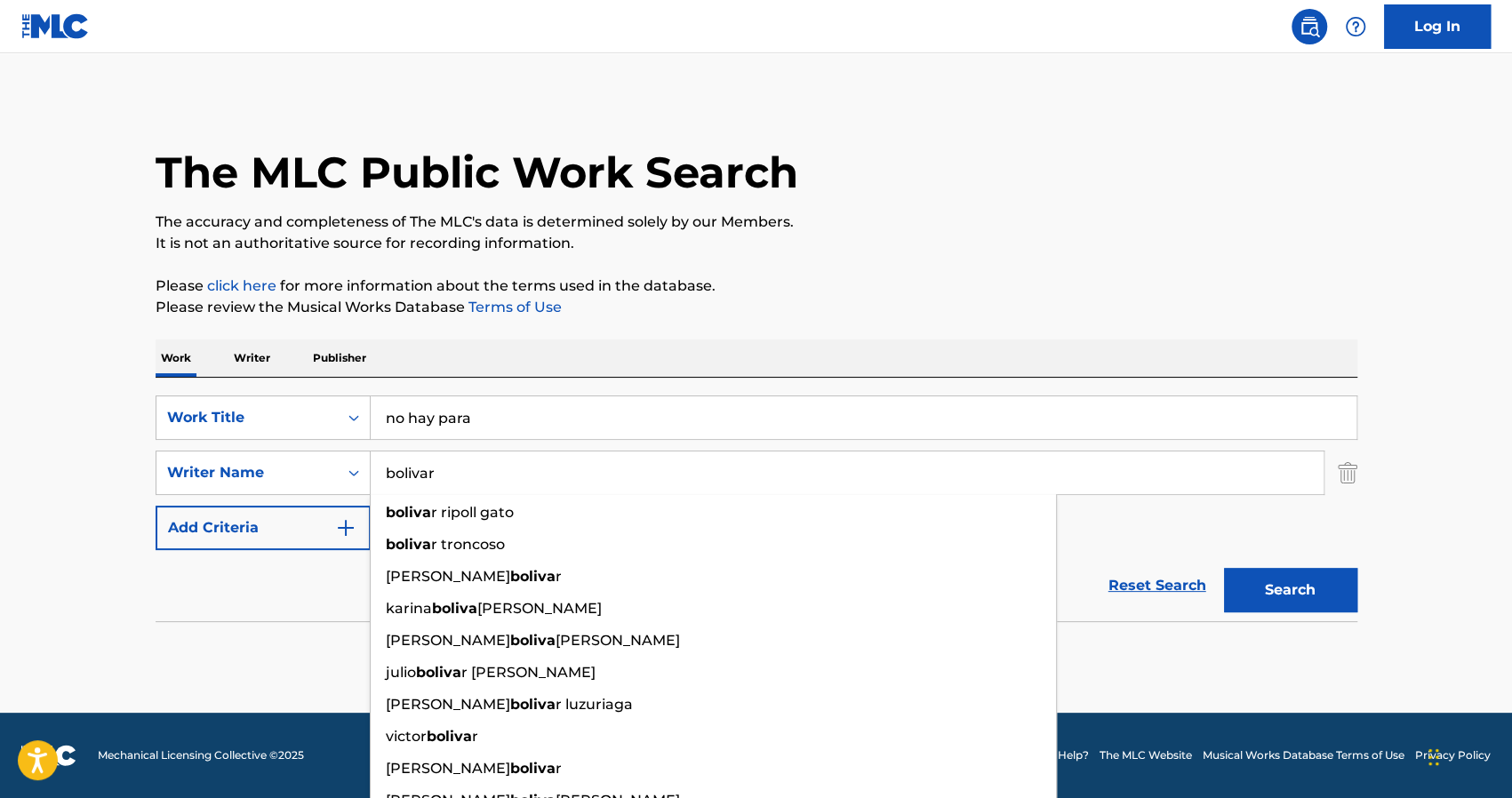
type input "bolivar"
click at [1224, 568] on button "Search" at bounding box center [1291, 589] width 134 height 44
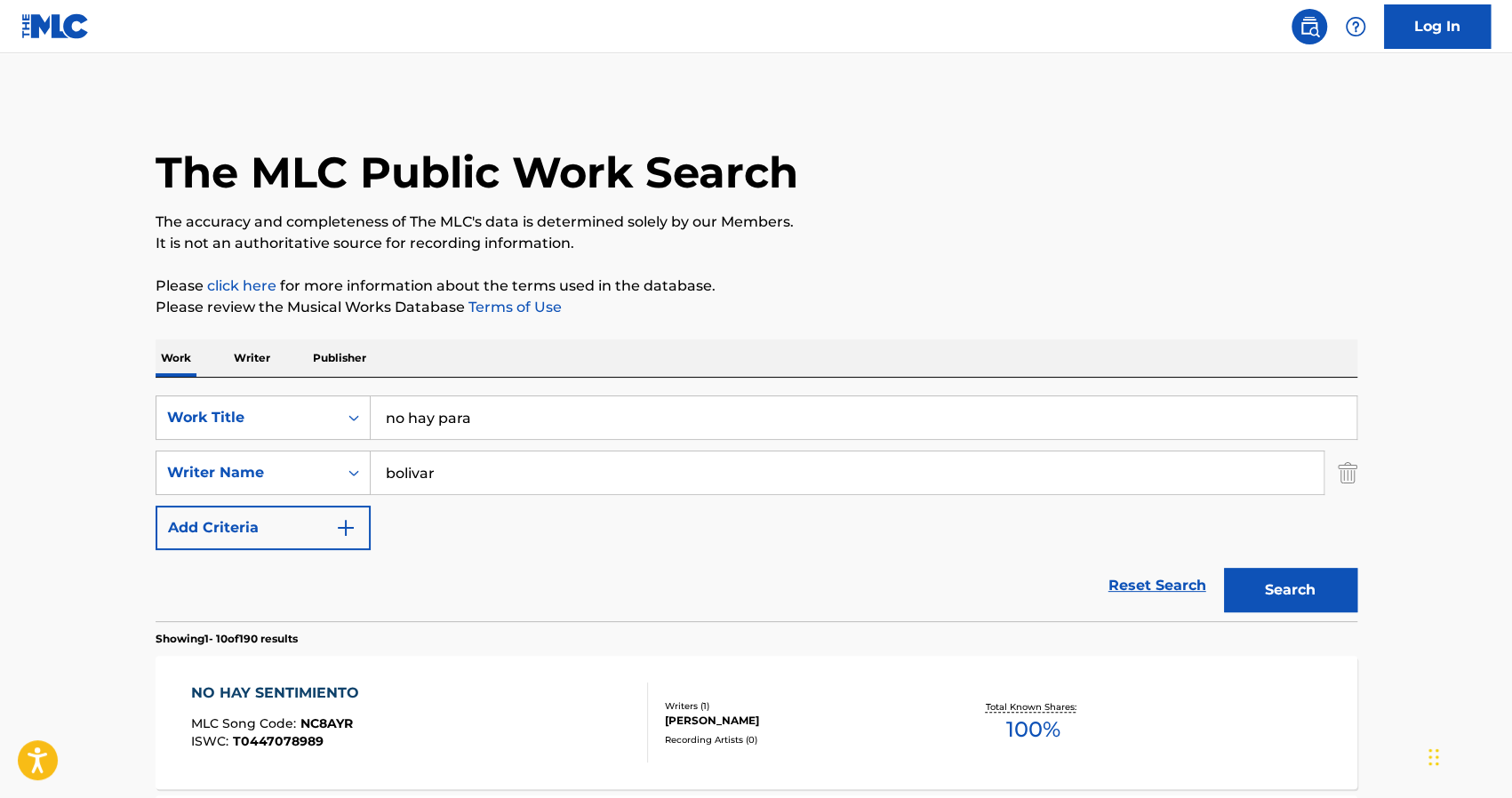
click at [1349, 469] on img "Search Form" at bounding box center [1347, 472] width 20 height 44
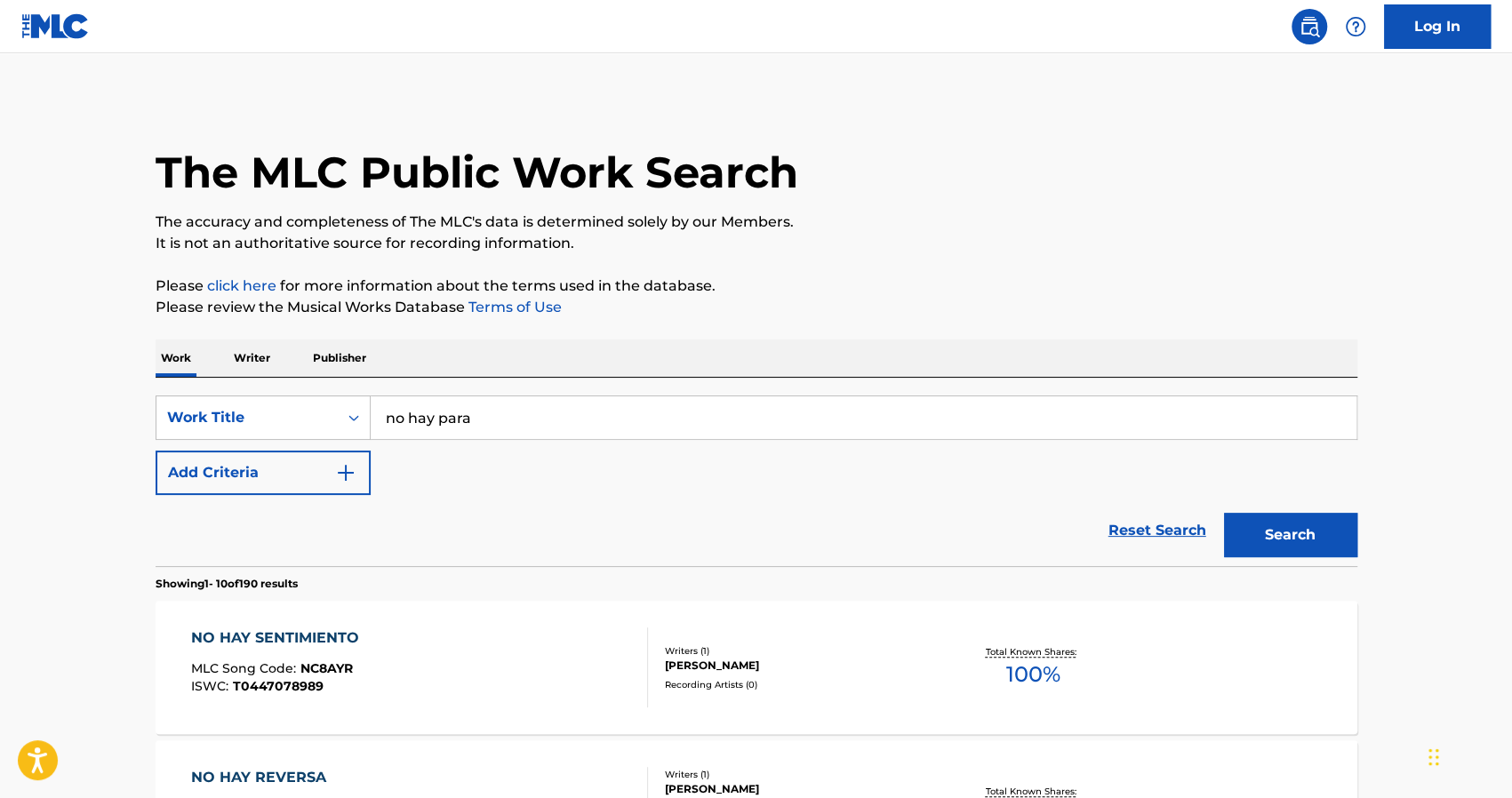
click at [1263, 532] on button "Search" at bounding box center [1291, 535] width 134 height 44
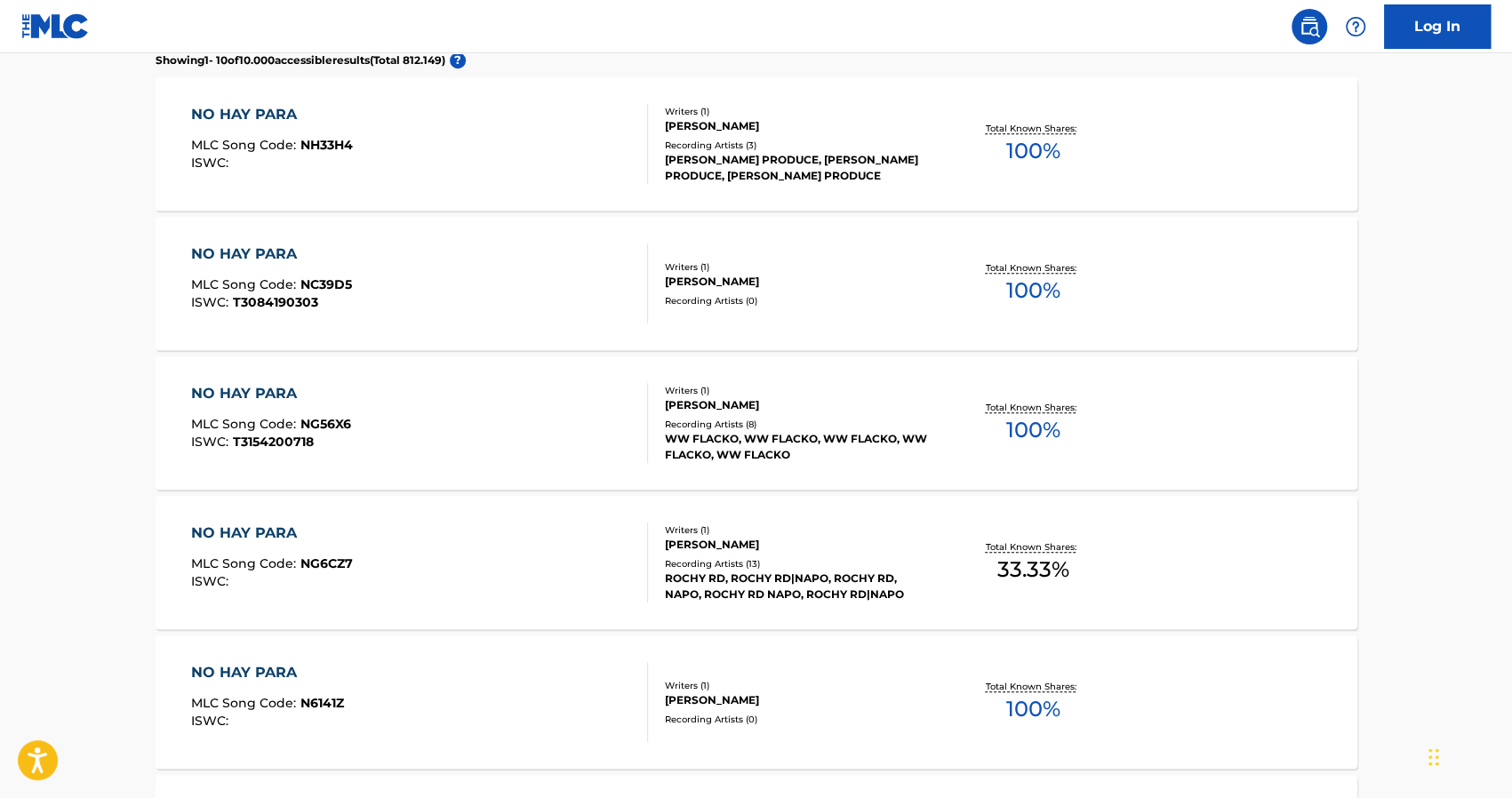
scroll to position [533, 0]
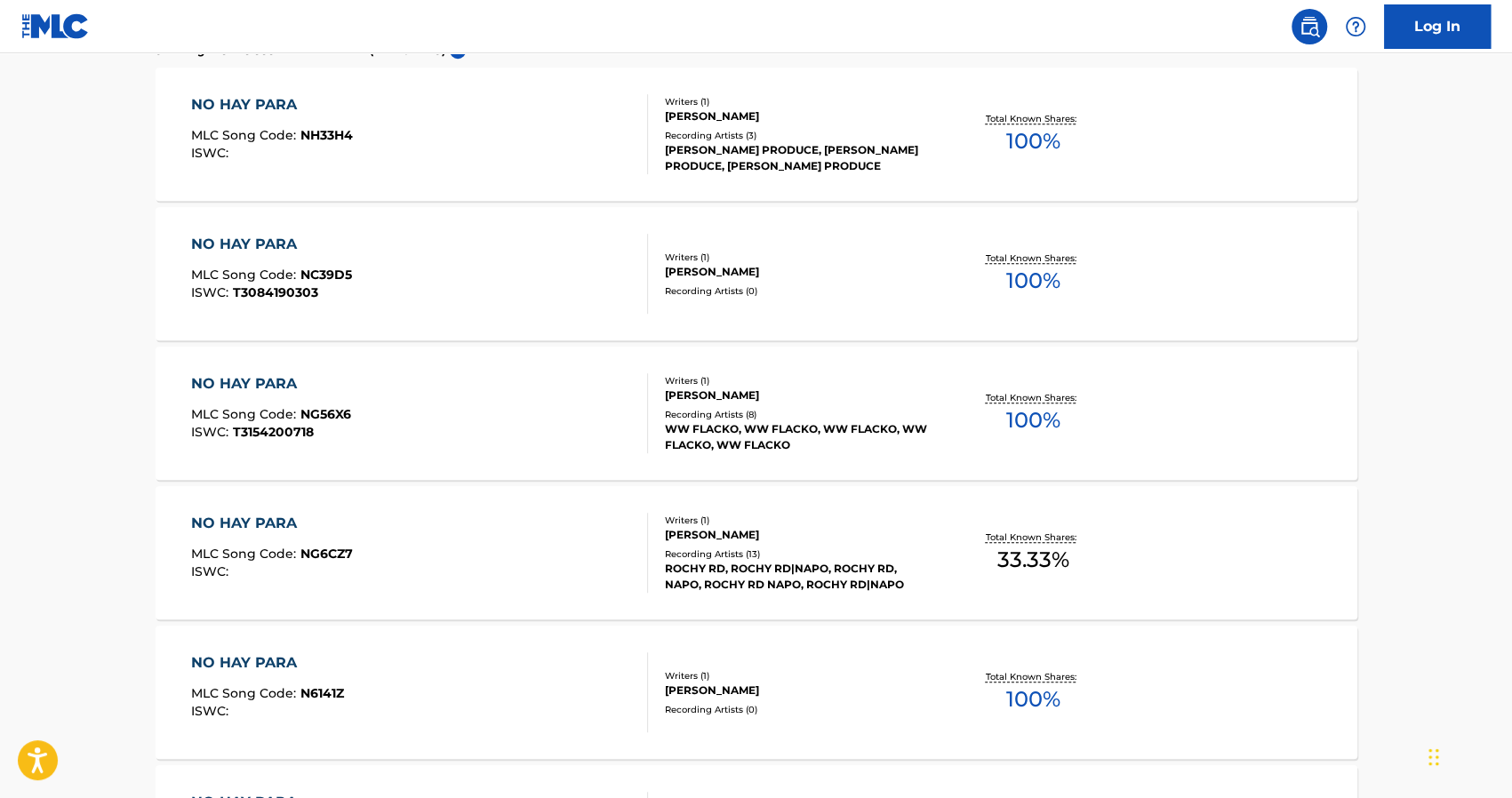
click at [789, 557] on div "Recording Artists ( 13 )" at bounding box center [799, 554] width 269 height 13
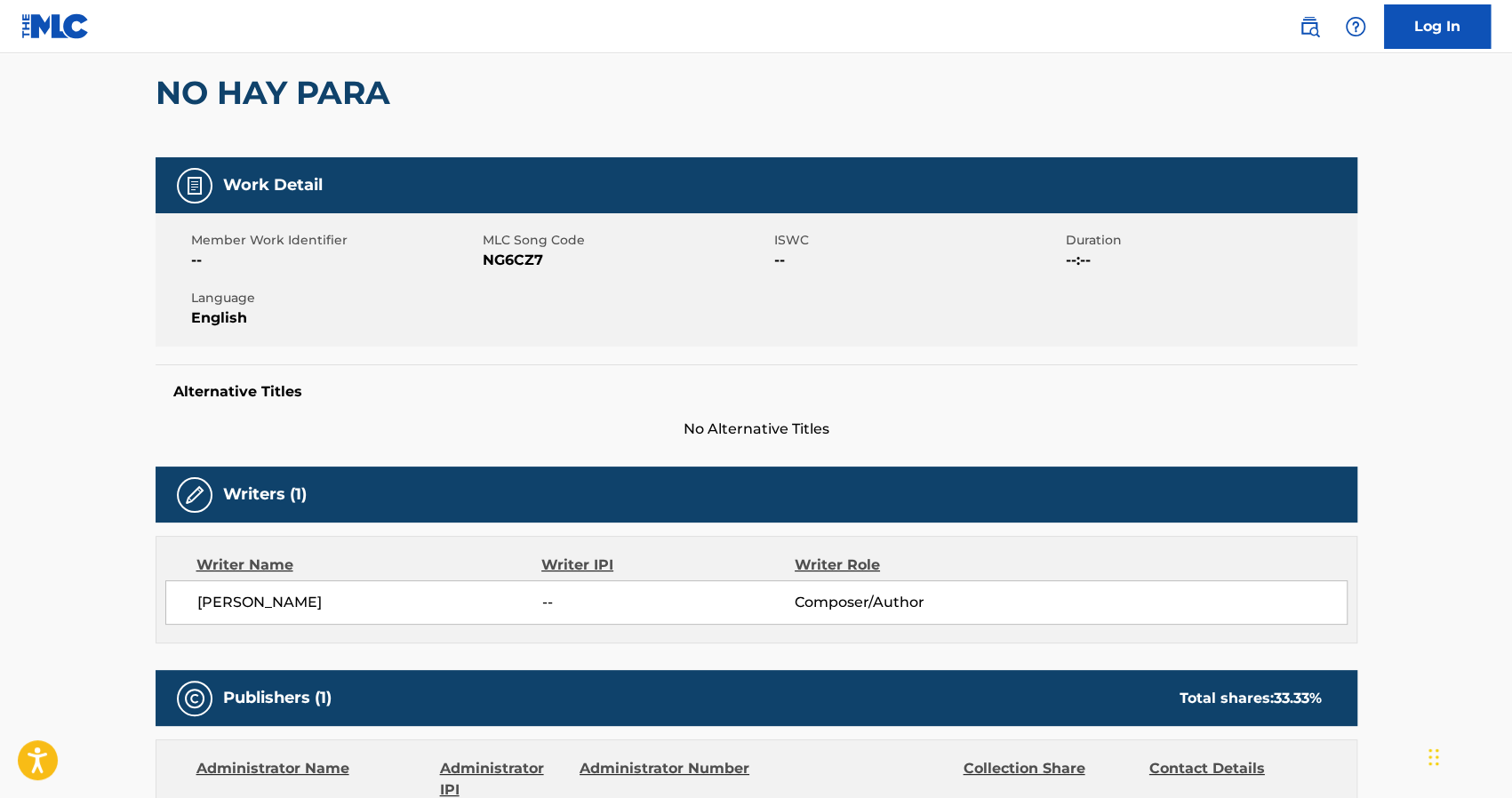
scroll to position [102, 0]
